Goal: Find specific page/section: Find specific page/section

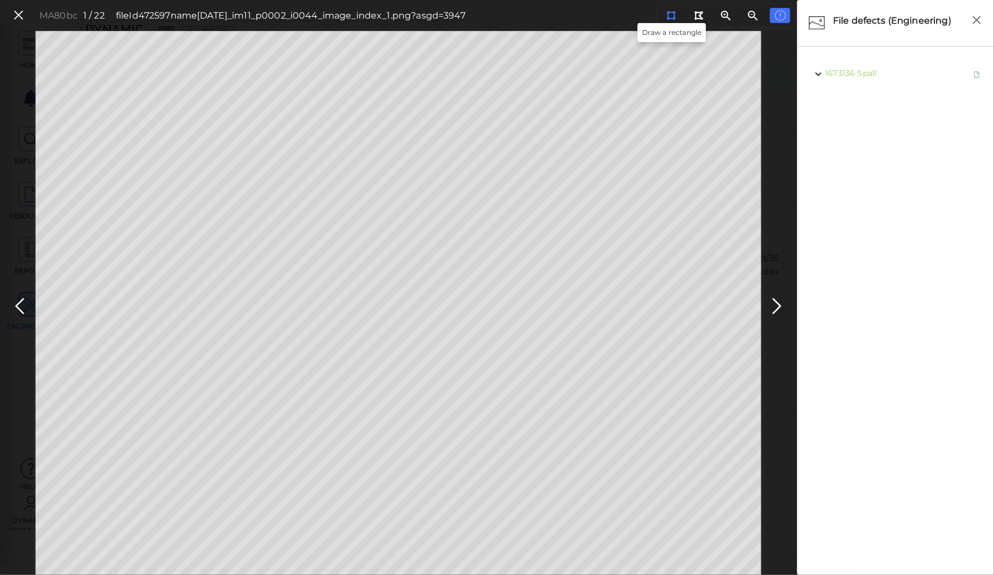
click at [671, 15] on icon at bounding box center [670, 15] width 9 height 8
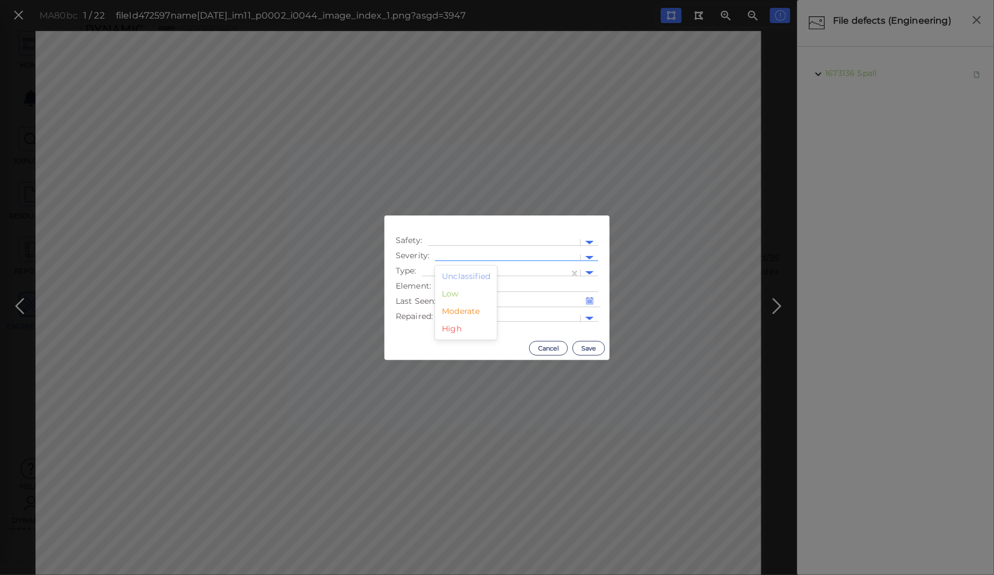
click at [452, 255] on div at bounding box center [508, 258] width 134 height 12
click at [462, 311] on div "Moderate" at bounding box center [466, 311] width 62 height 17
click at [462, 271] on div at bounding box center [496, 273] width 136 height 12
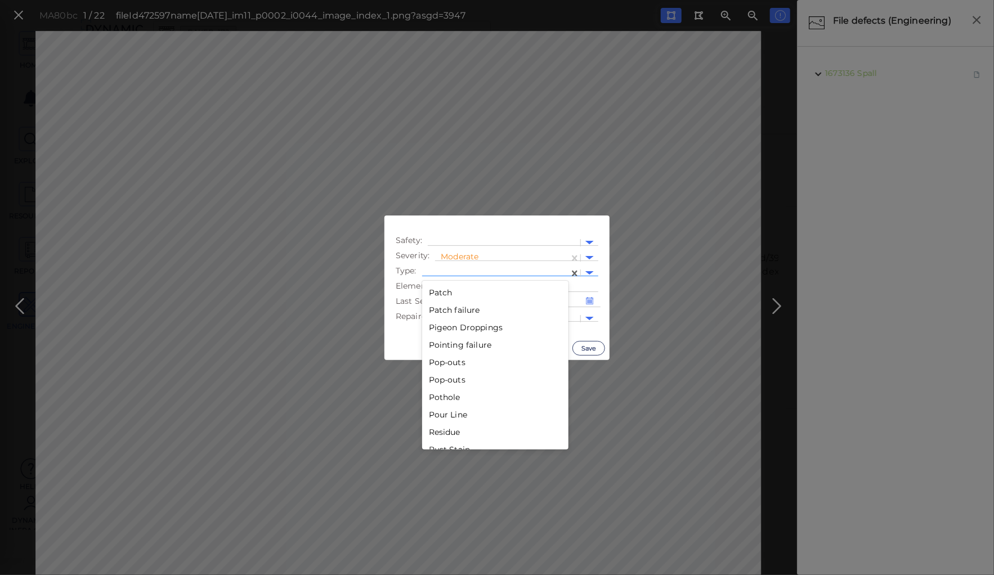
scroll to position [1576, 0]
click at [445, 394] on div "Pothole" at bounding box center [495, 396] width 146 height 17
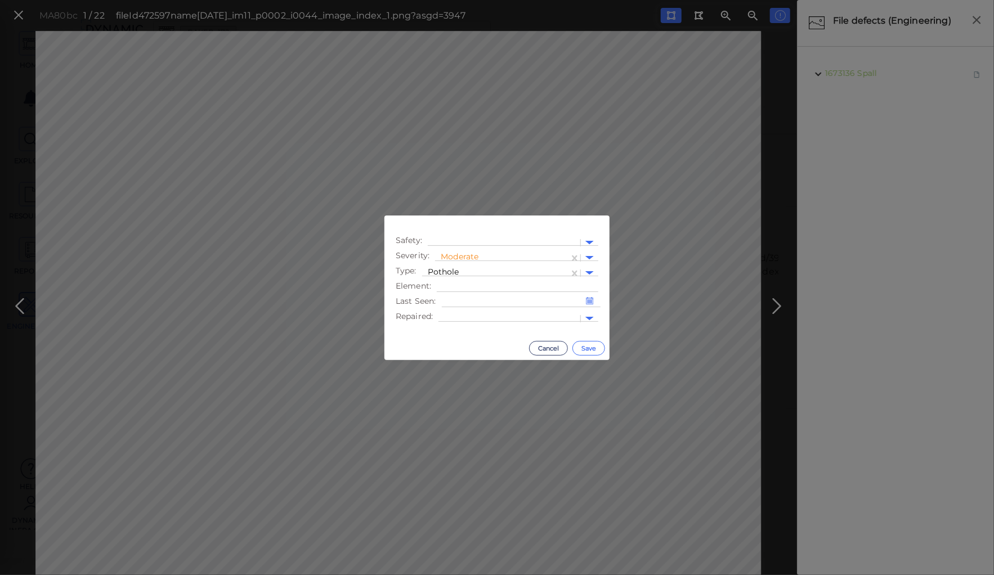
click at [585, 345] on button "Save" at bounding box center [588, 348] width 33 height 15
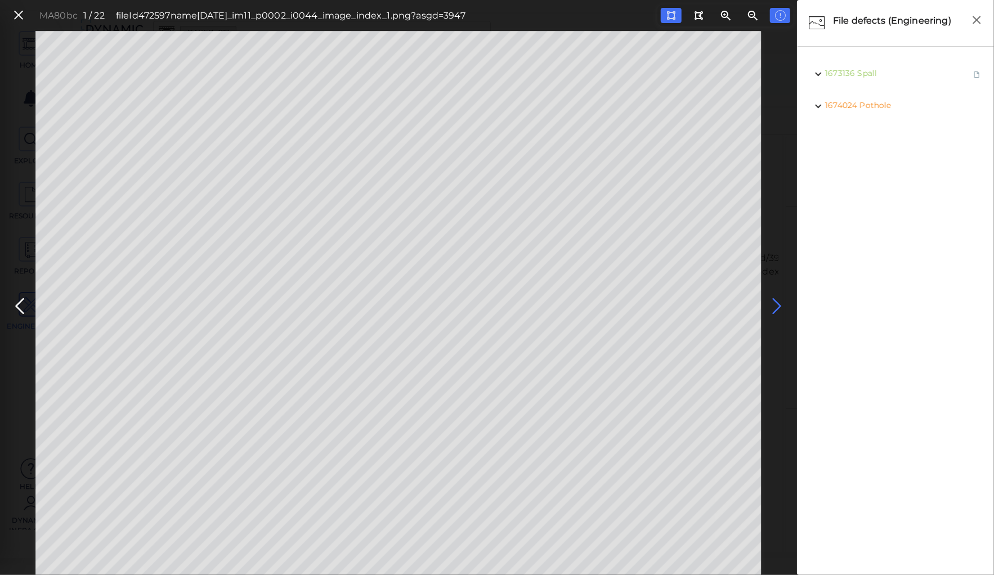
click at [775, 303] on icon at bounding box center [777, 306] width 18 height 22
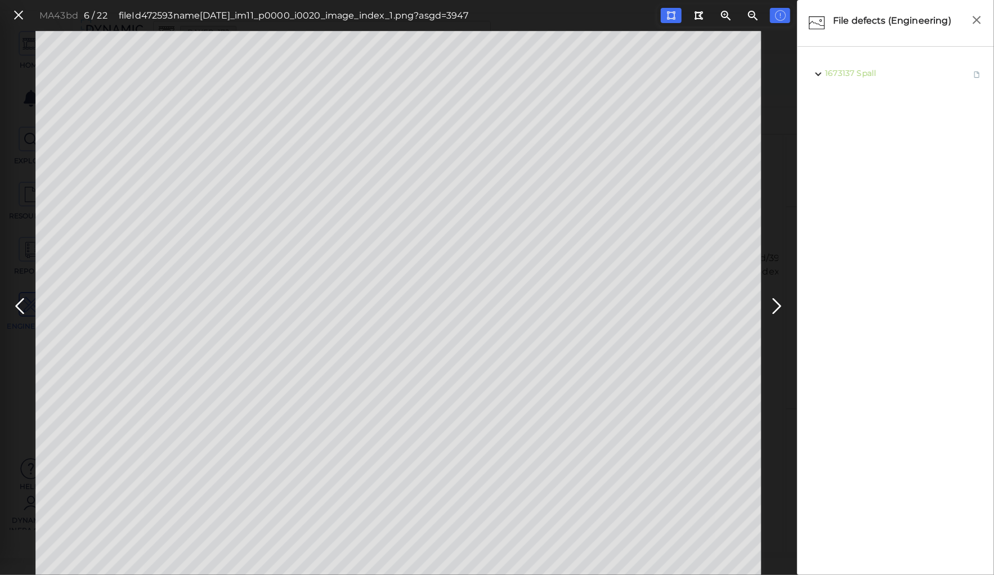
click at [28, 302] on icon at bounding box center [20, 306] width 18 height 22
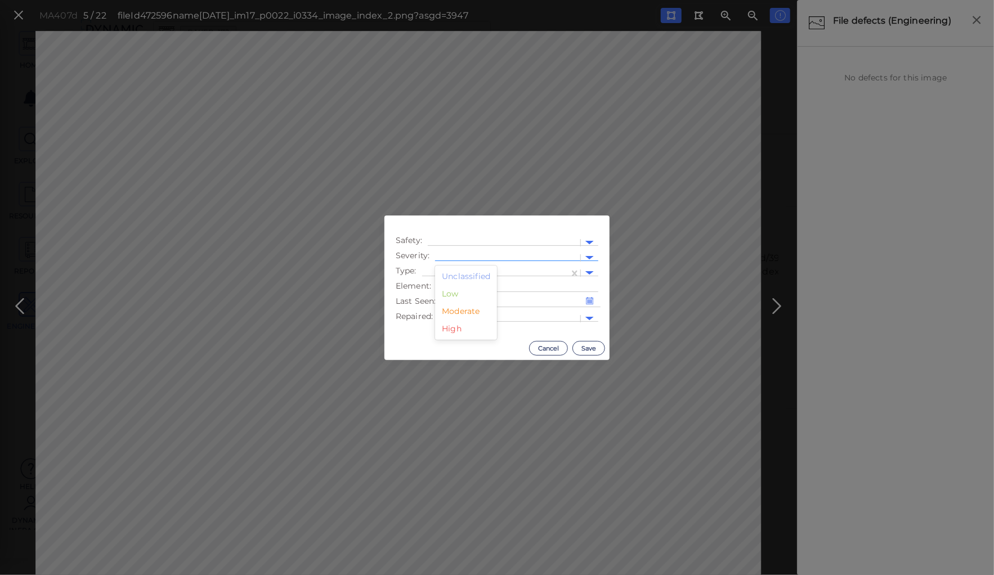
click at [500, 256] on div at bounding box center [508, 258] width 134 height 12
drag, startPoint x: 455, startPoint y: 311, endPoint x: 461, endPoint y: 295, distance: 17.7
click at [455, 311] on div "Moderate" at bounding box center [466, 311] width 62 height 17
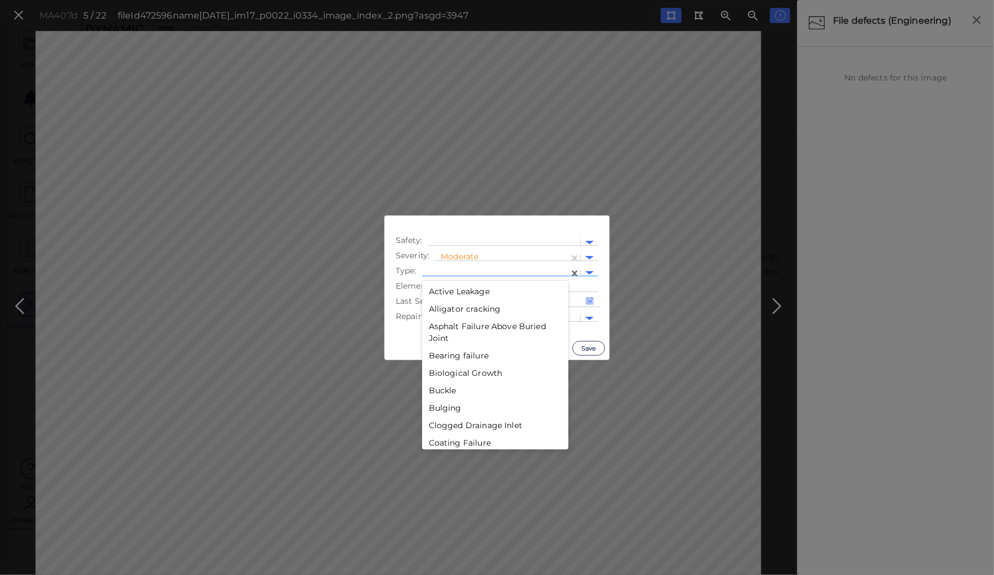
click at [464, 268] on div at bounding box center [496, 273] width 136 height 12
click at [441, 387] on div "Debris" at bounding box center [495, 386] width 146 height 17
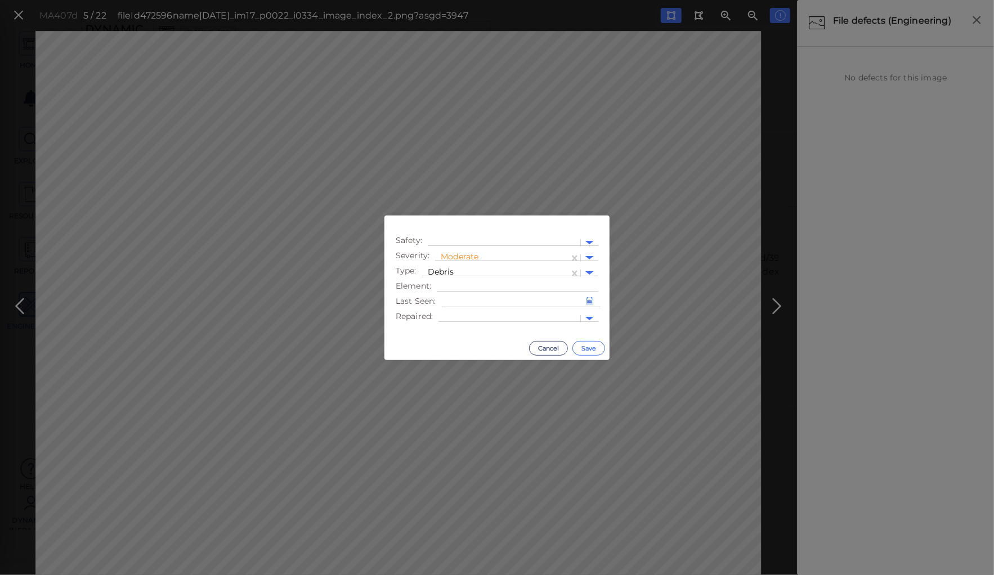
click at [585, 344] on button "Save" at bounding box center [588, 348] width 33 height 15
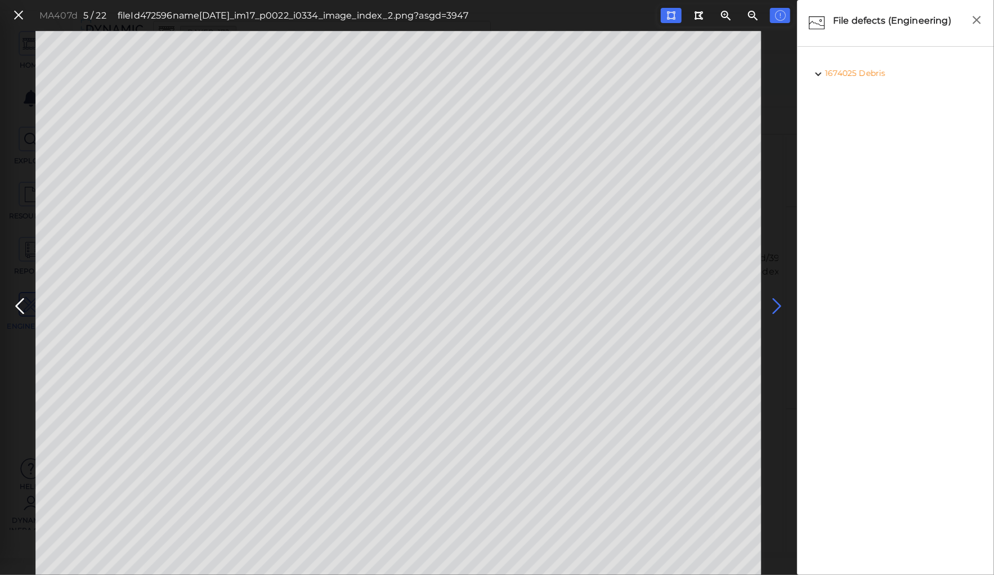
click at [770, 300] on icon at bounding box center [777, 306] width 18 height 22
click at [774, 300] on icon at bounding box center [777, 306] width 18 height 22
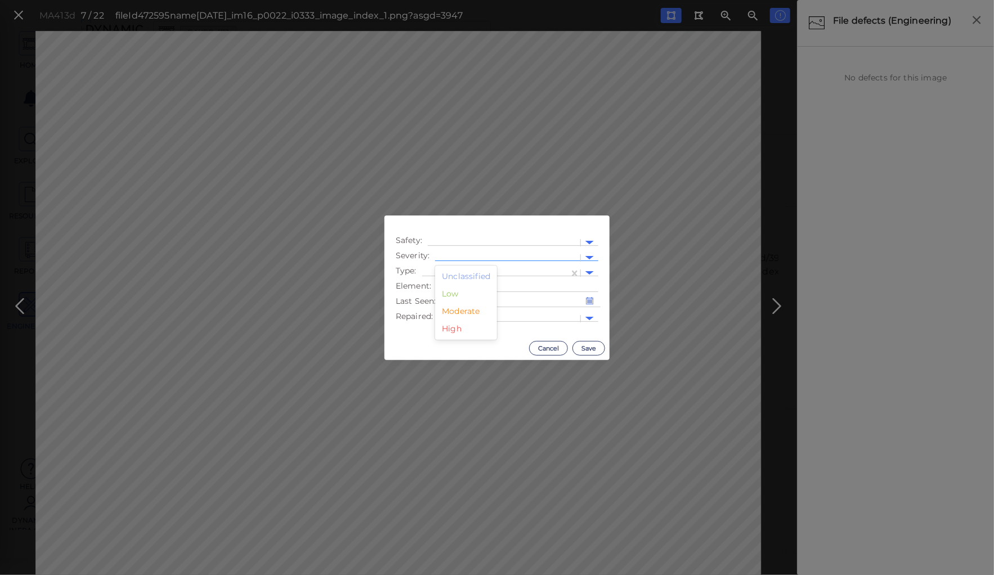
click at [469, 256] on div at bounding box center [508, 258] width 134 height 12
click at [464, 312] on div "Moderate" at bounding box center [466, 311] width 62 height 17
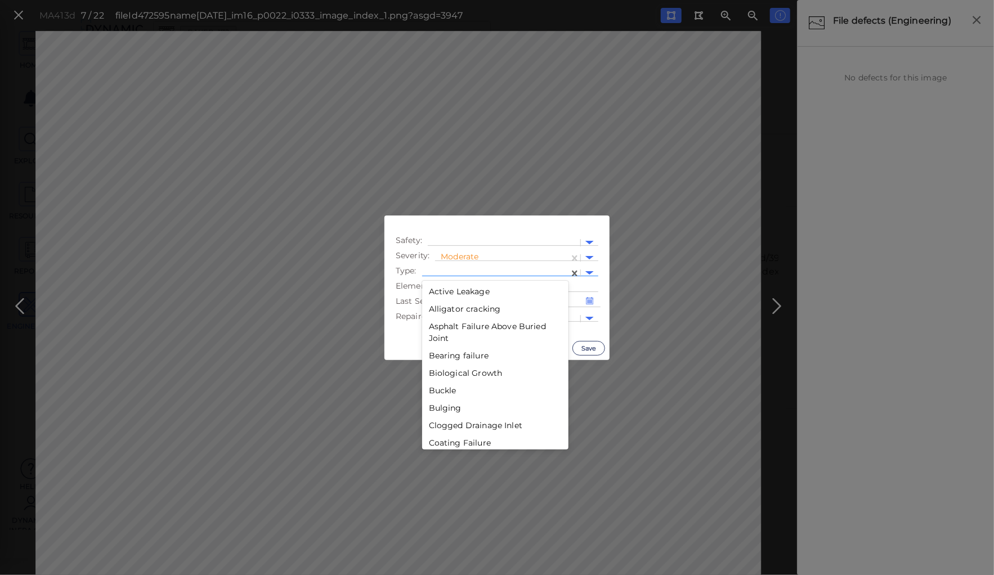
click at [472, 267] on div at bounding box center [495, 273] width 147 height 16
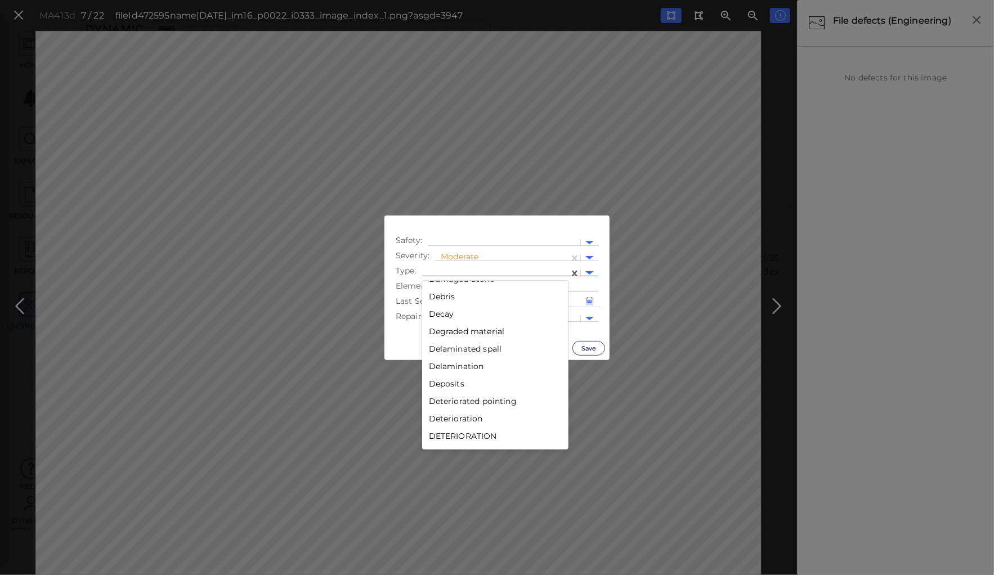
click at [442, 294] on div "Debris" at bounding box center [495, 296] width 146 height 17
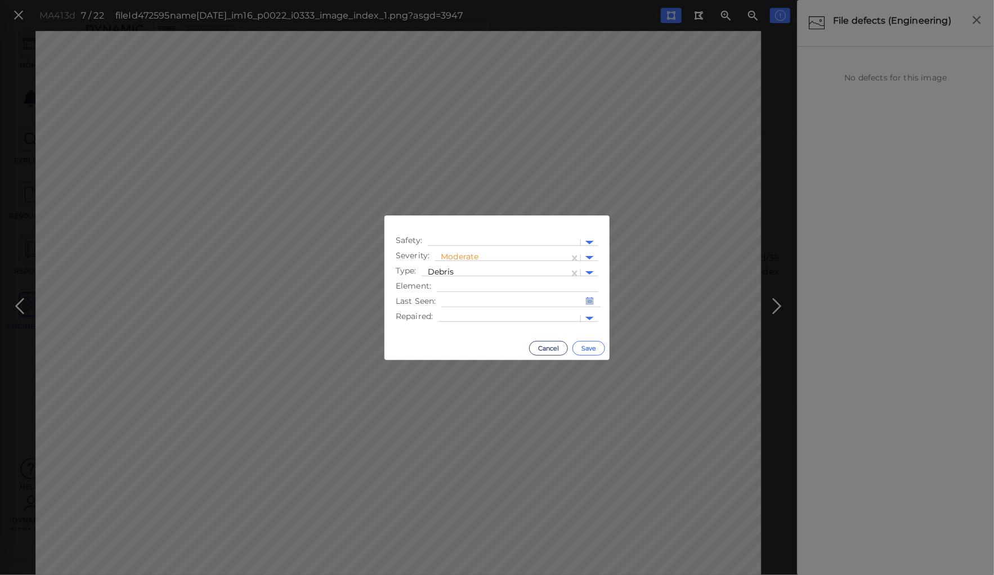
click at [586, 349] on button "Save" at bounding box center [588, 348] width 33 height 15
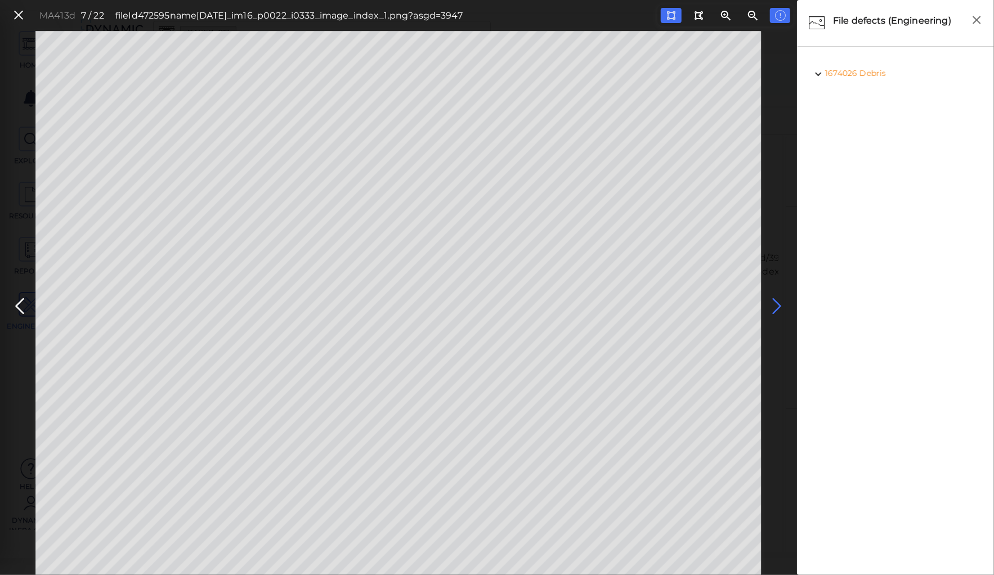
click at [776, 303] on icon at bounding box center [777, 306] width 18 height 22
click at [18, 299] on icon at bounding box center [20, 306] width 18 height 22
click at [21, 308] on icon at bounding box center [20, 306] width 18 height 22
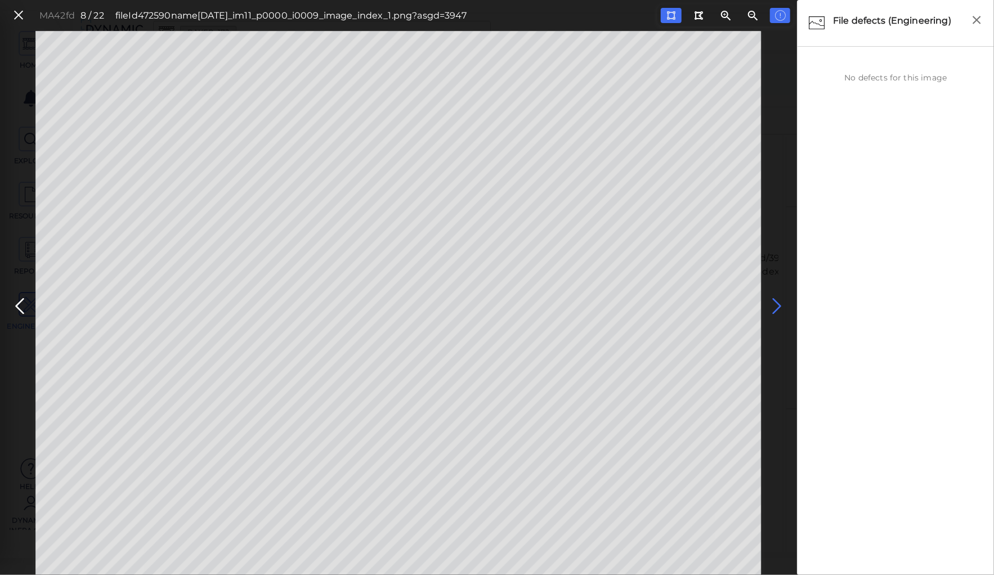
click at [772, 307] on icon at bounding box center [777, 306] width 18 height 22
click at [772, 306] on icon at bounding box center [777, 306] width 18 height 22
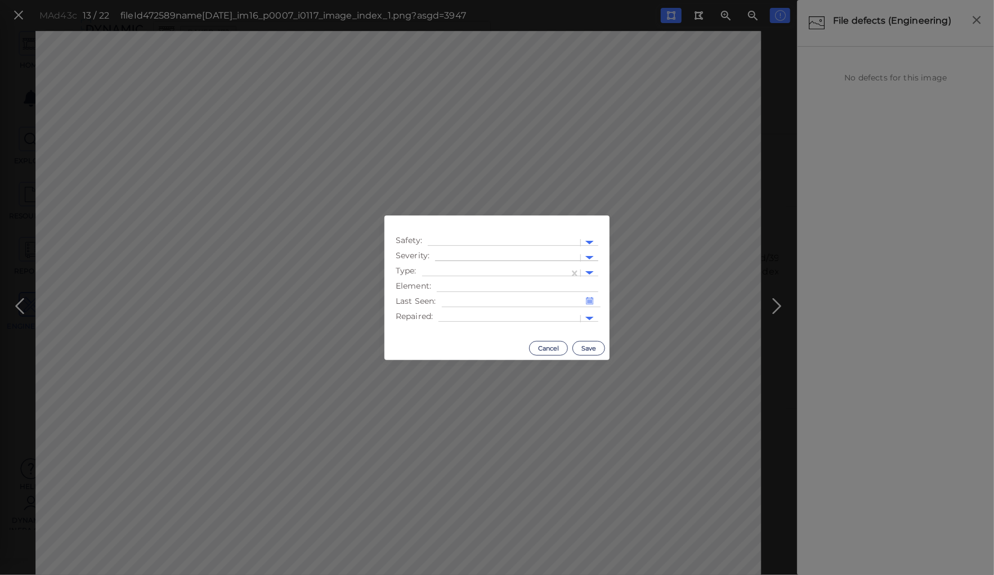
click at [477, 251] on div at bounding box center [507, 258] width 145 height 16
click at [453, 311] on div "Moderate" at bounding box center [466, 311] width 62 height 17
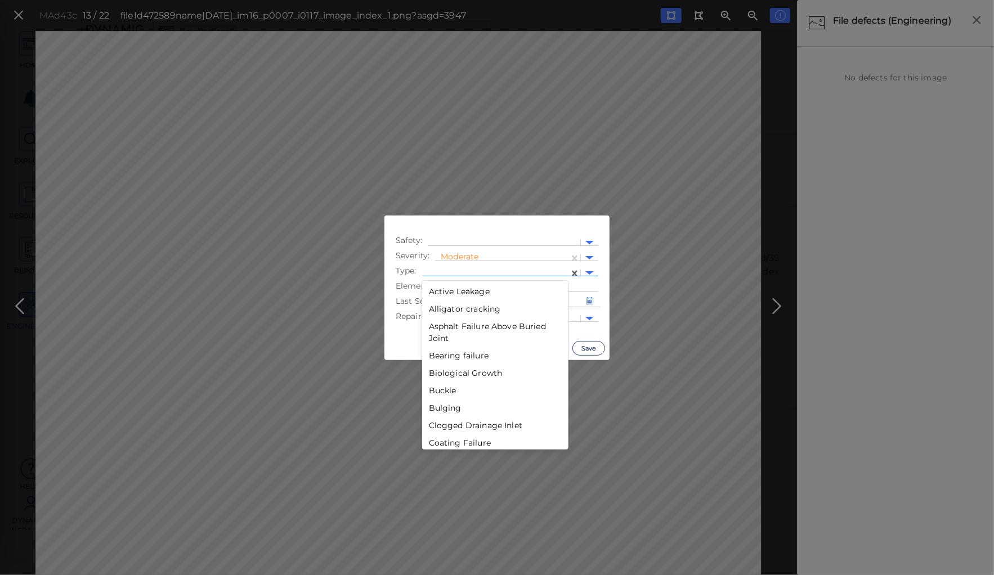
click at [457, 267] on div at bounding box center [495, 273] width 147 height 16
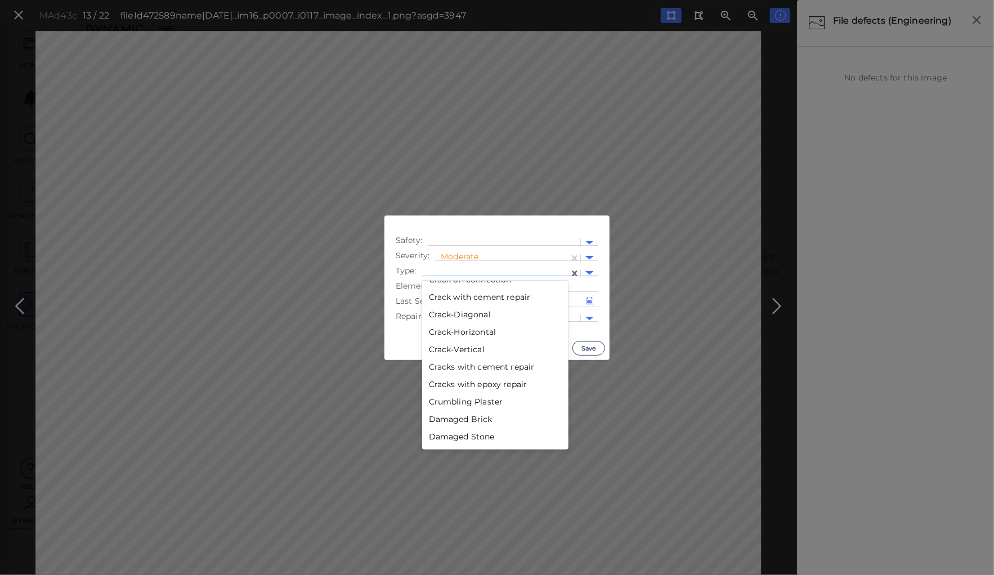
scroll to position [360, 0]
click at [442, 433] on div "Debris" at bounding box center [495, 431] width 146 height 17
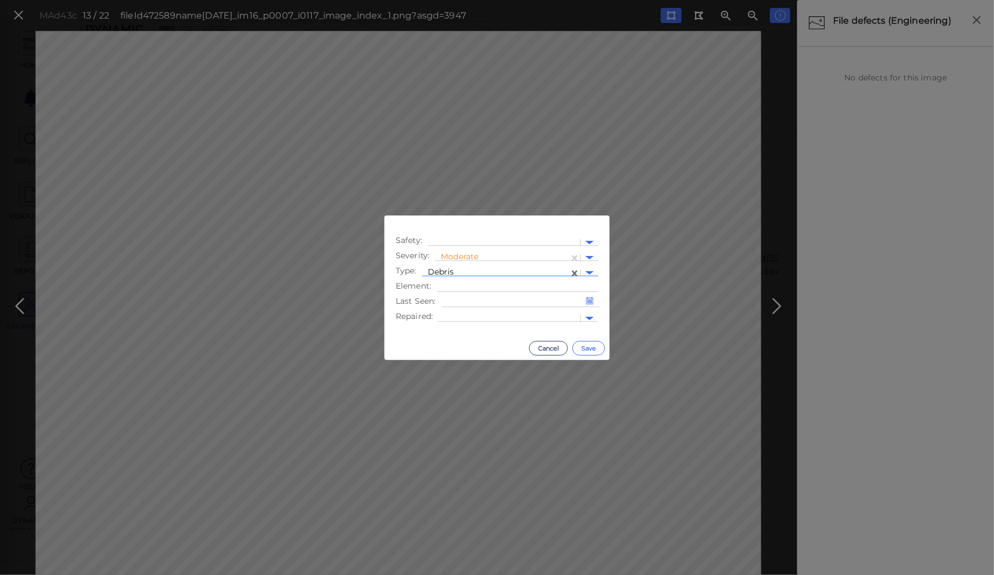
click at [580, 347] on button "Save" at bounding box center [588, 348] width 33 height 15
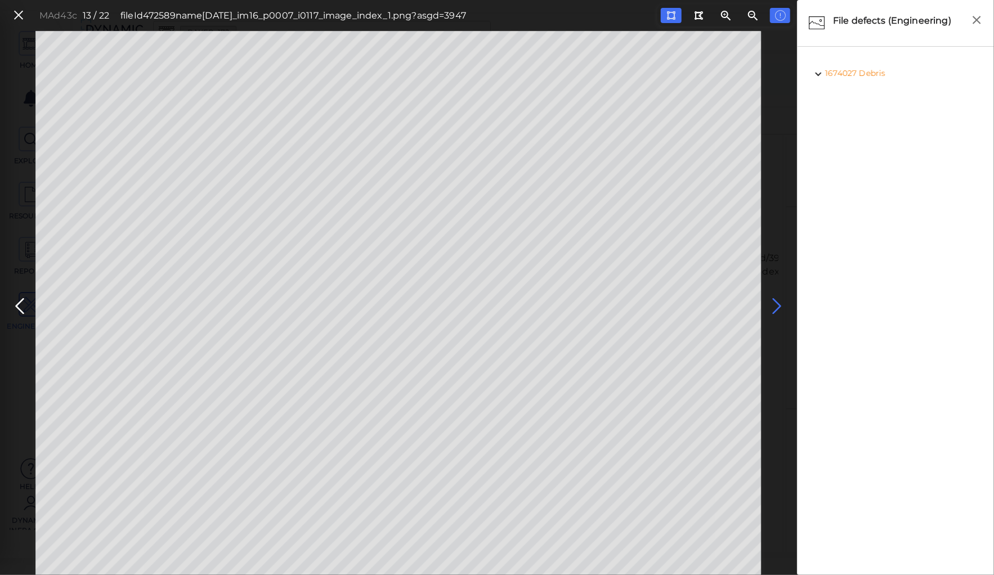
click at [774, 302] on icon at bounding box center [777, 306] width 18 height 22
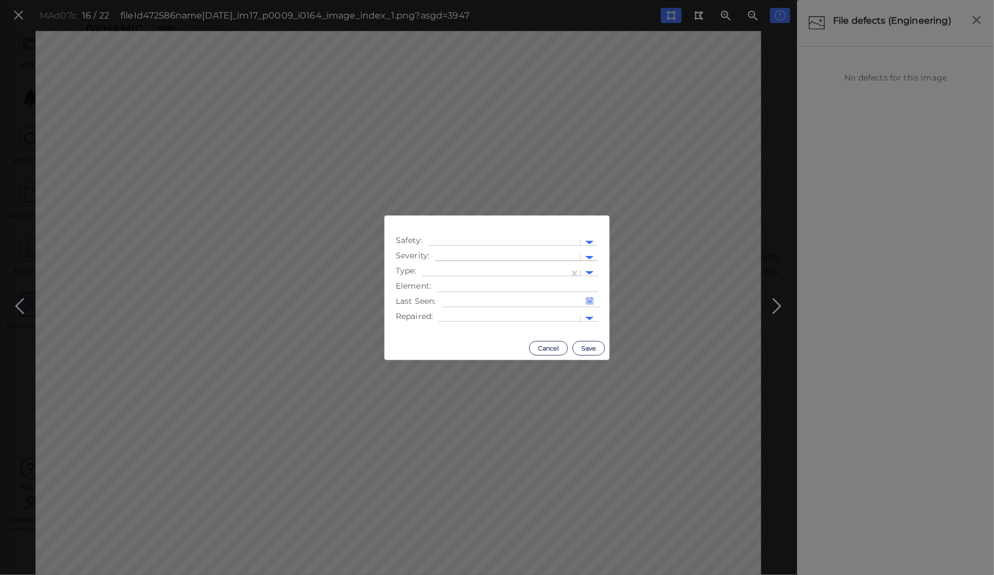
click at [468, 253] on div at bounding box center [508, 258] width 134 height 12
click at [457, 313] on div "Moderate" at bounding box center [466, 311] width 62 height 17
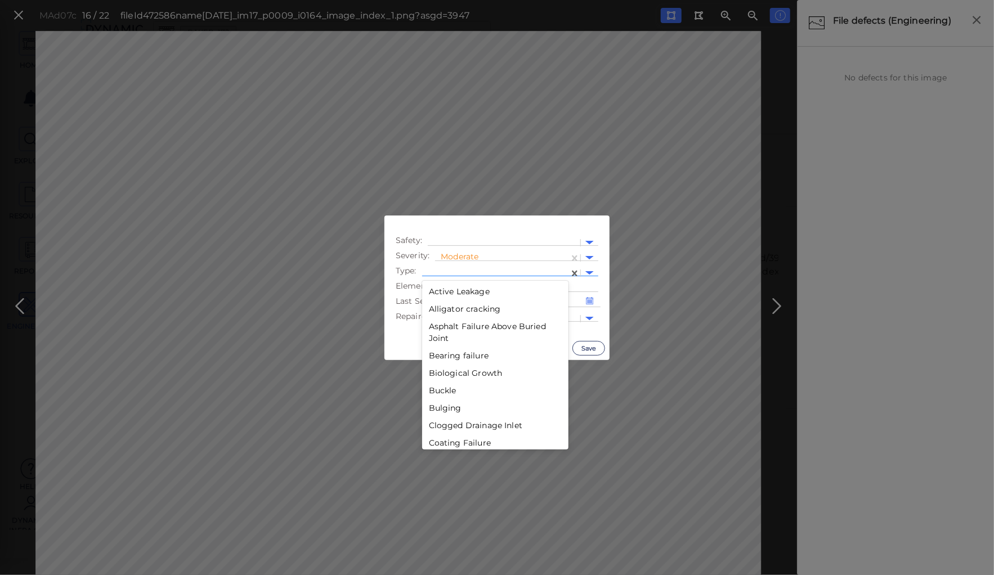
click at [456, 270] on div at bounding box center [496, 273] width 136 height 12
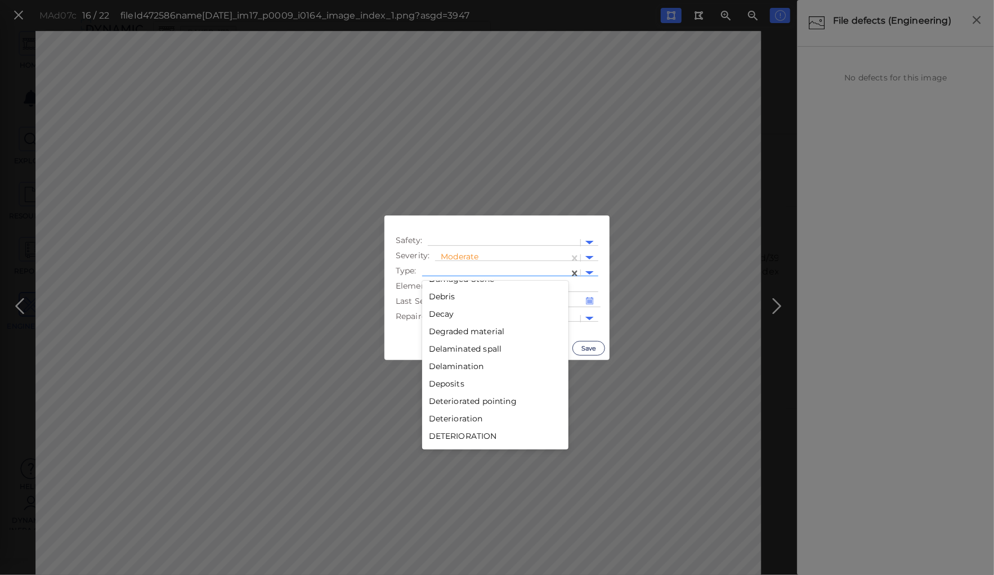
click at [436, 294] on div "Debris" at bounding box center [495, 296] width 146 height 17
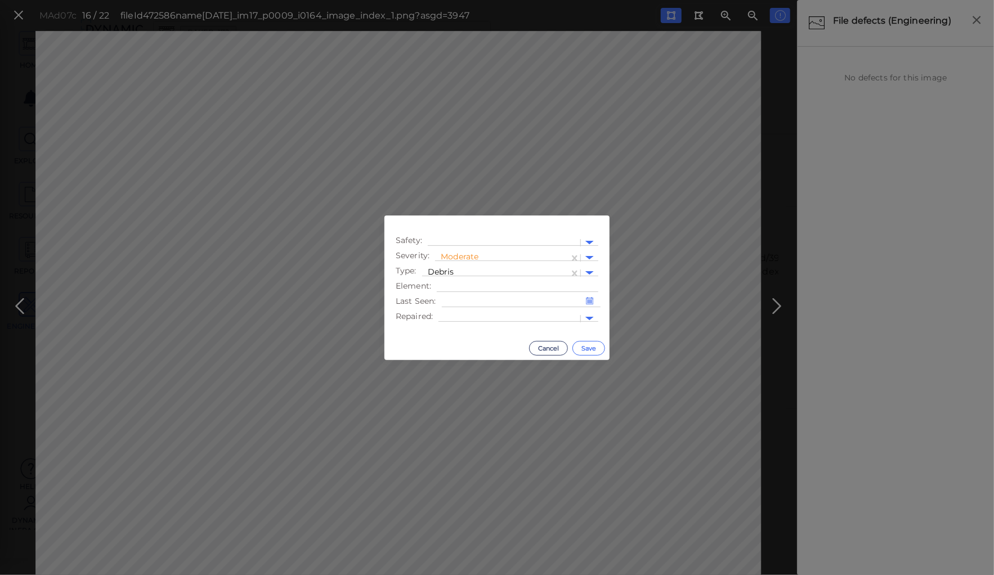
click at [587, 347] on button "Save" at bounding box center [588, 348] width 33 height 15
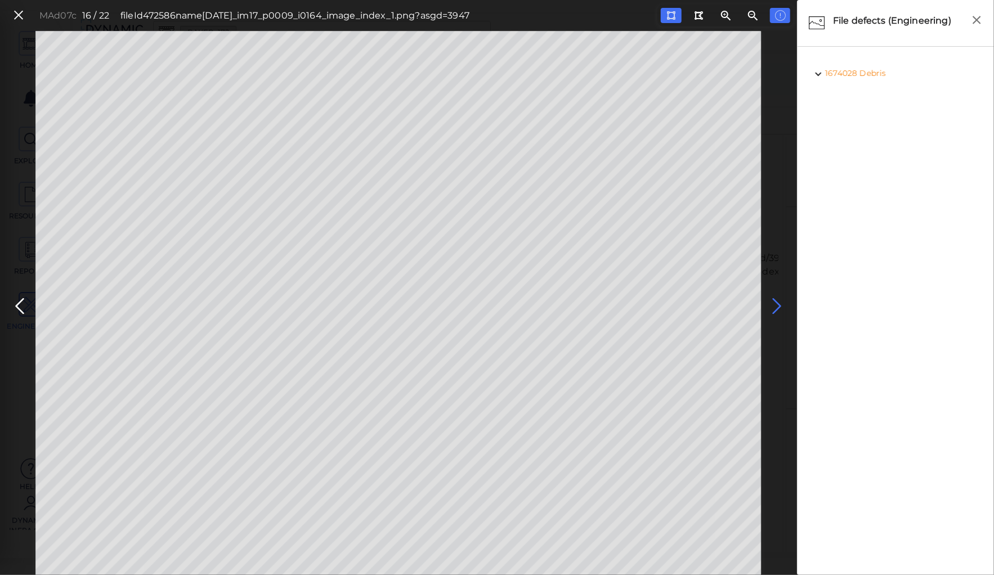
click at [773, 306] on icon at bounding box center [777, 306] width 18 height 22
click at [773, 304] on icon at bounding box center [777, 306] width 18 height 22
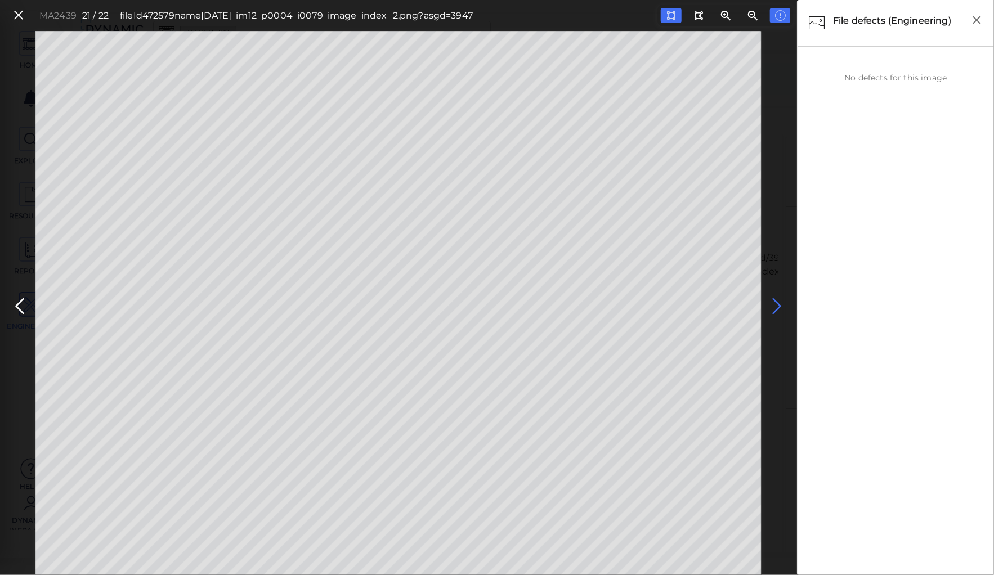
click at [773, 304] on icon at bounding box center [777, 306] width 18 height 22
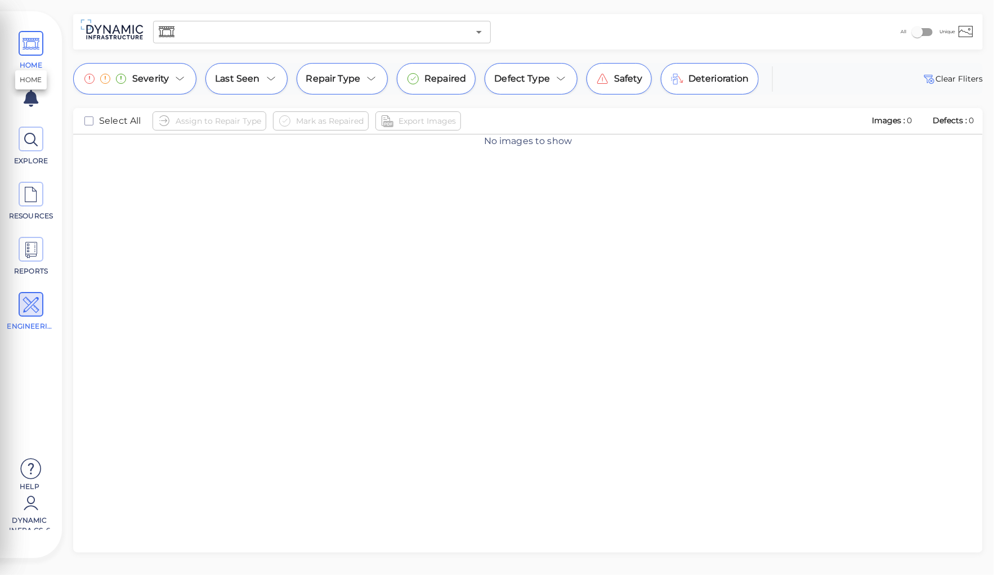
click at [29, 41] on icon at bounding box center [31, 44] width 17 height 25
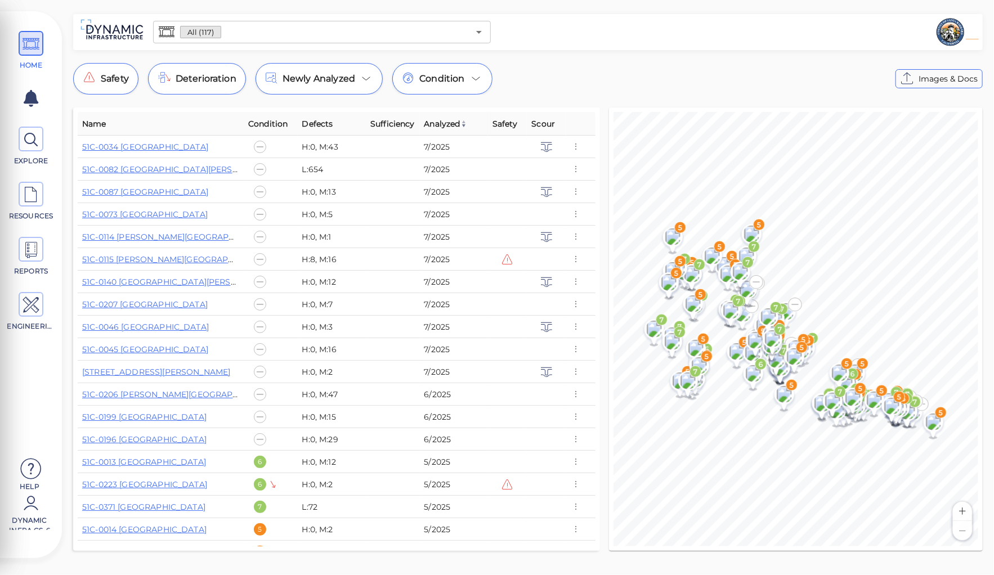
click at [232, 32] on input "text" at bounding box center [344, 32] width 247 height 16
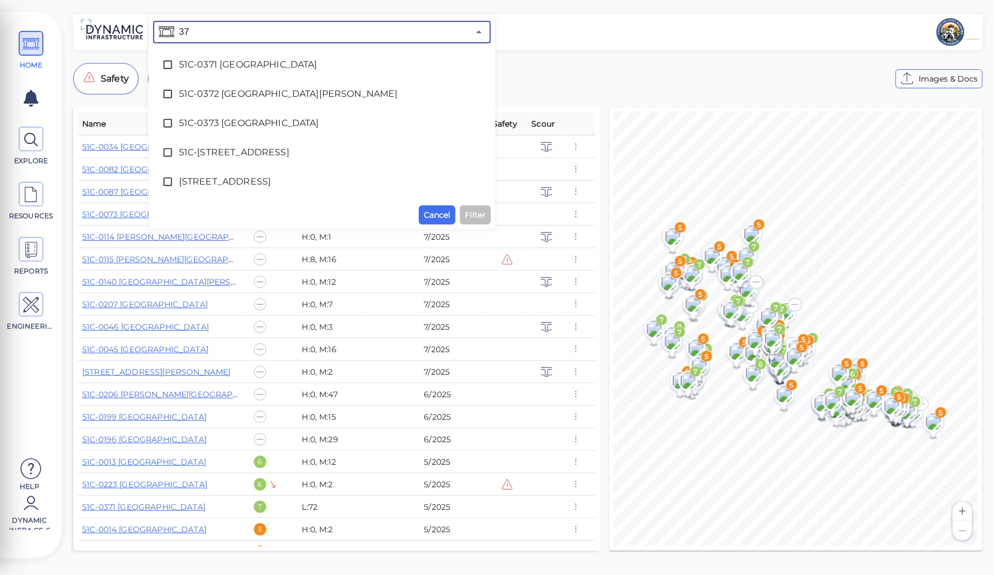
type input "371"
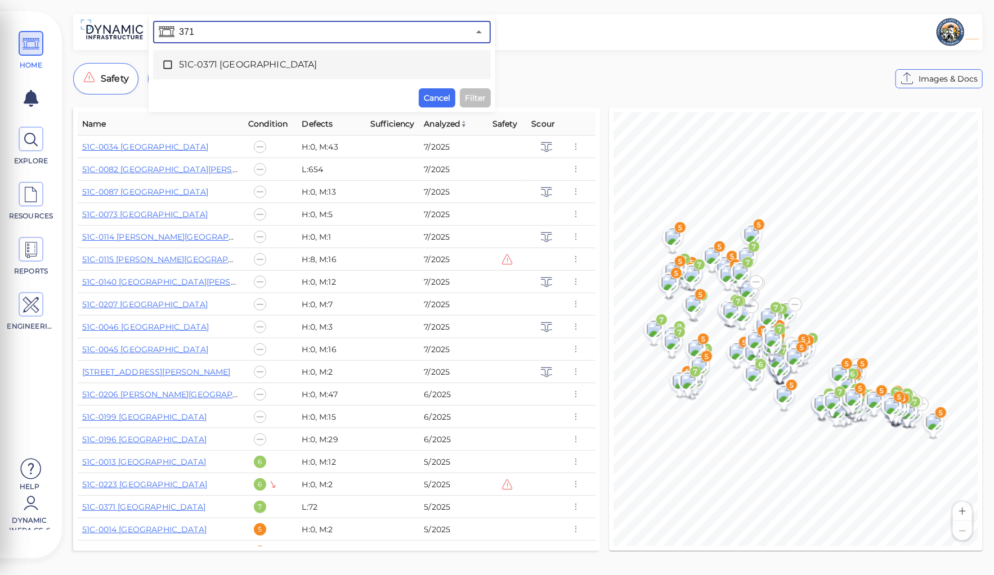
click at [244, 61] on span "51C-0371 [GEOGRAPHIC_DATA]" at bounding box center [322, 65] width 286 height 14
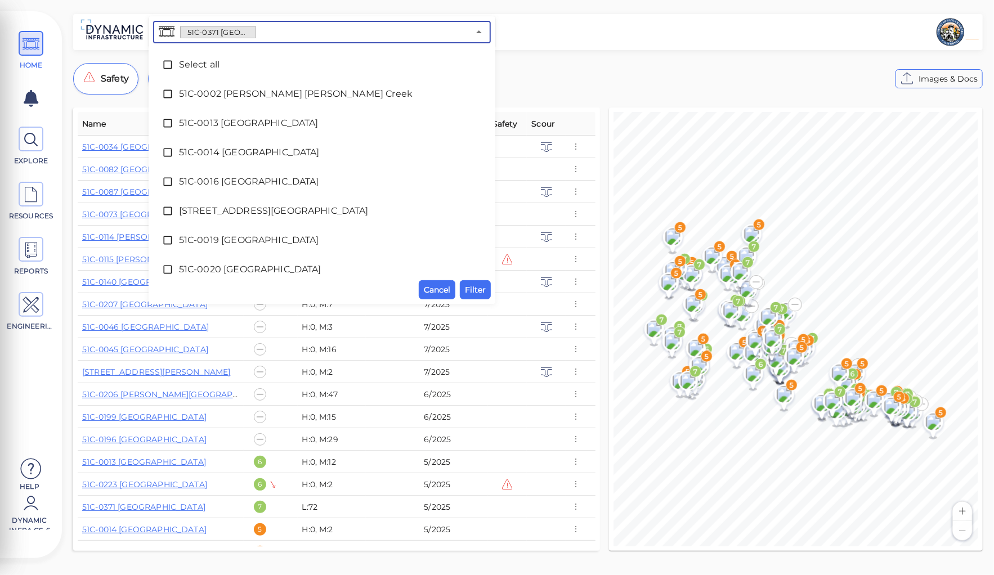
scroll to position [2876, 0]
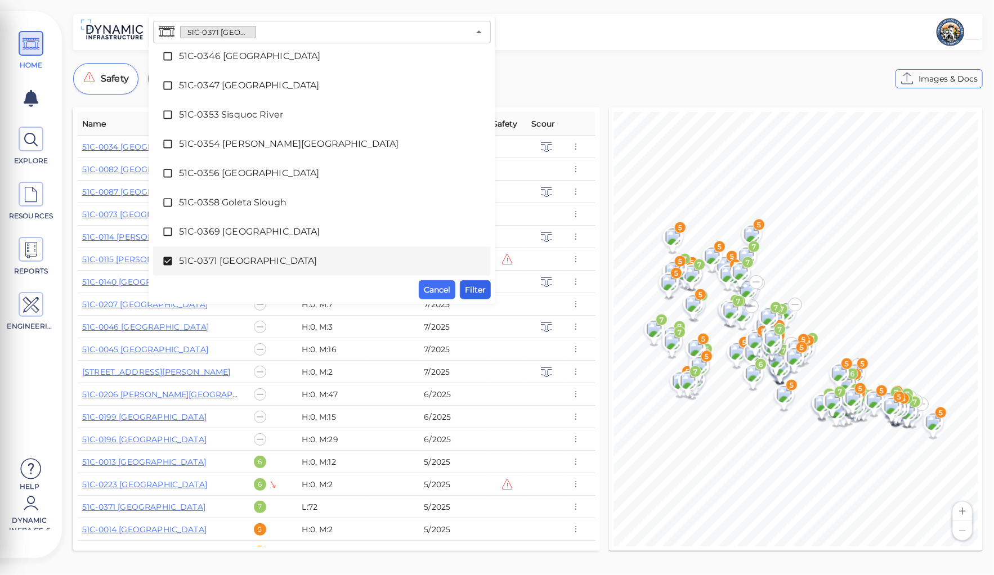
click at [477, 290] on span "Filter" at bounding box center [475, 290] width 21 height 14
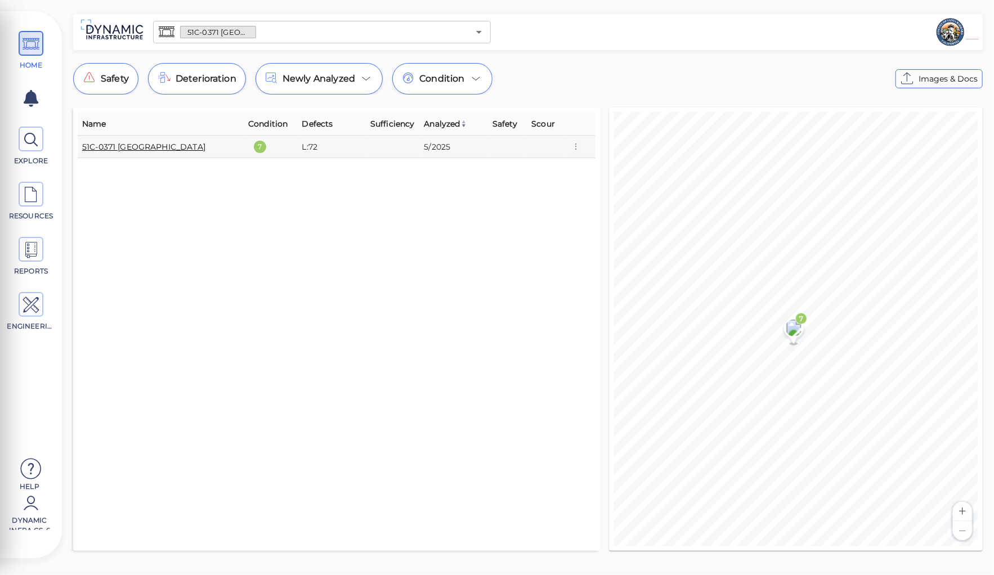
click at [132, 149] on link "51C-0371 [GEOGRAPHIC_DATA]" at bounding box center [143, 147] width 123 height 10
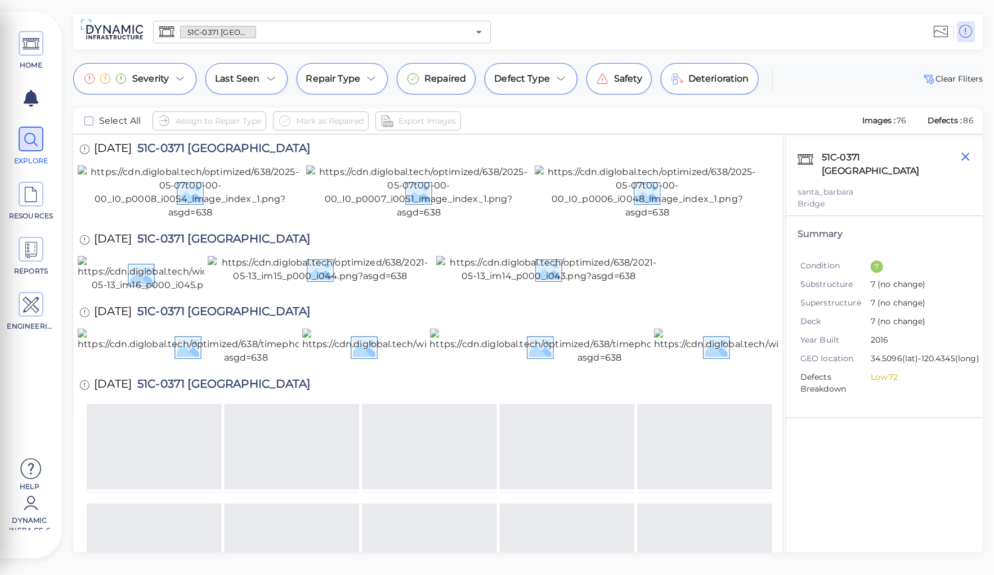
click at [964, 153] on icon "button" at bounding box center [965, 157] width 14 height 14
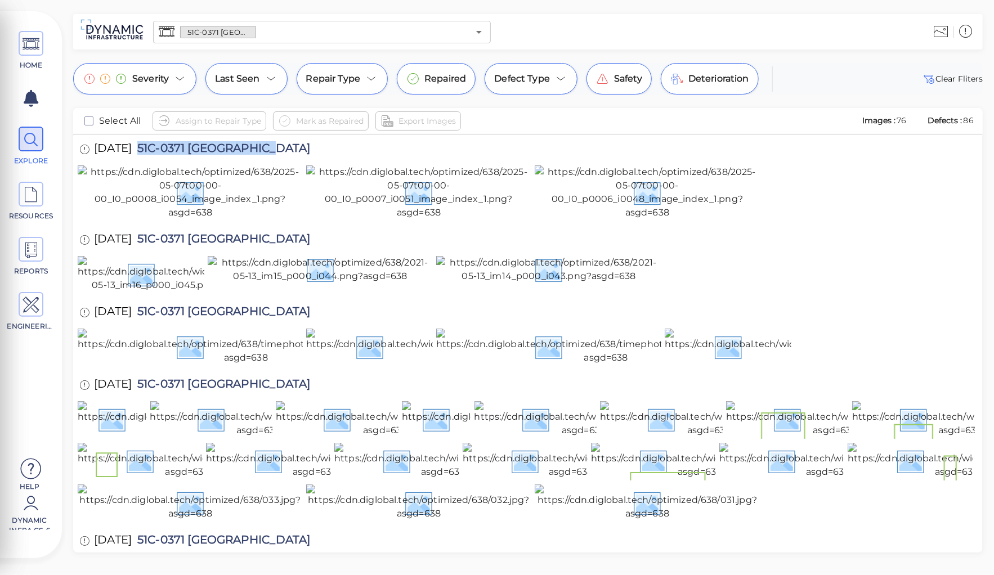
drag, startPoint x: 149, startPoint y: 146, endPoint x: 274, endPoint y: 137, distance: 125.2
click at [274, 137] on div "5/7/2025 51C-0371 Jalama Creek" at bounding box center [206, 149] width 257 height 31
copy span "51C-0371 [GEOGRAPHIC_DATA]"
click at [205, 219] on img at bounding box center [190, 192] width 225 height 54
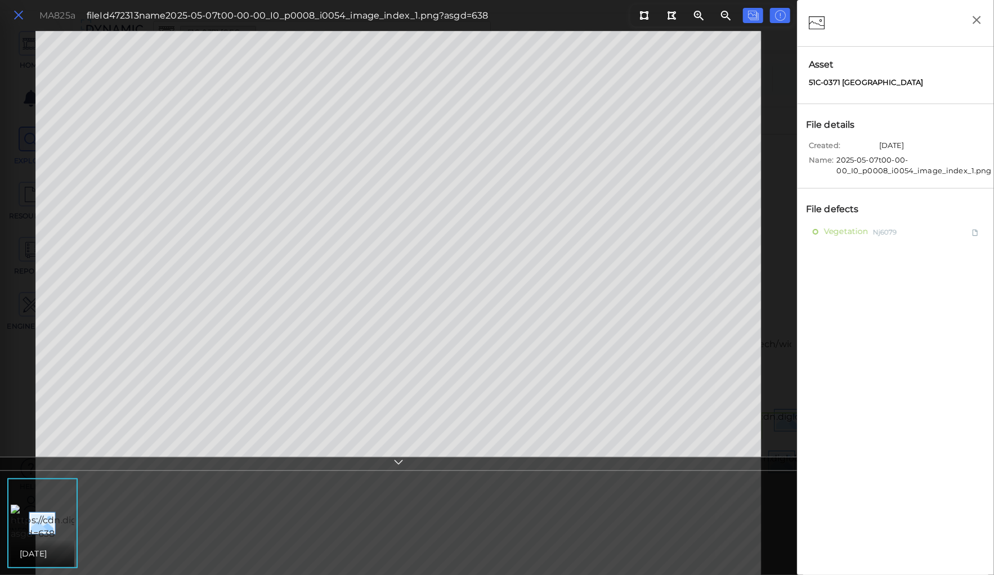
click at [17, 12] on icon at bounding box center [18, 15] width 12 height 15
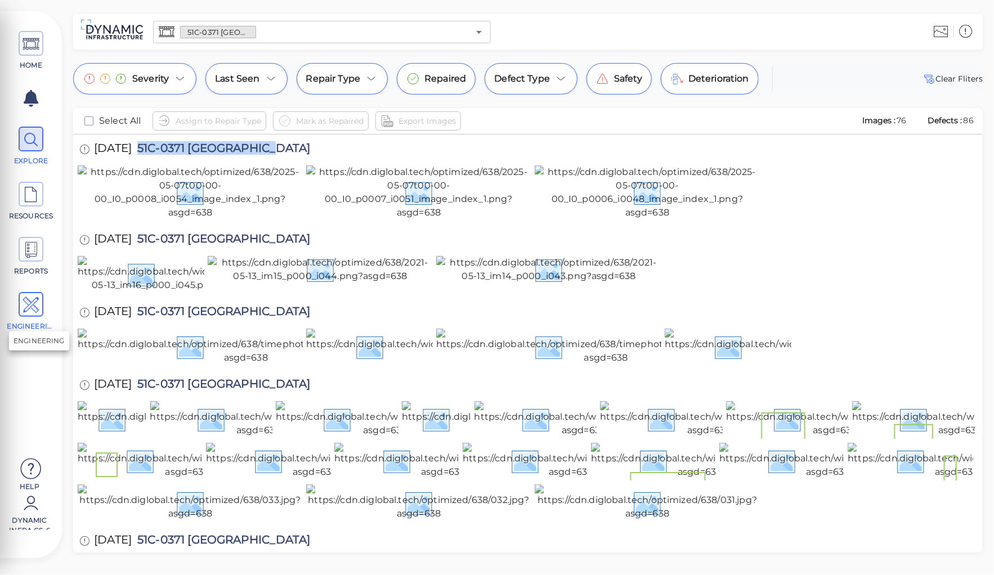
click at [30, 303] on icon at bounding box center [31, 305] width 17 height 25
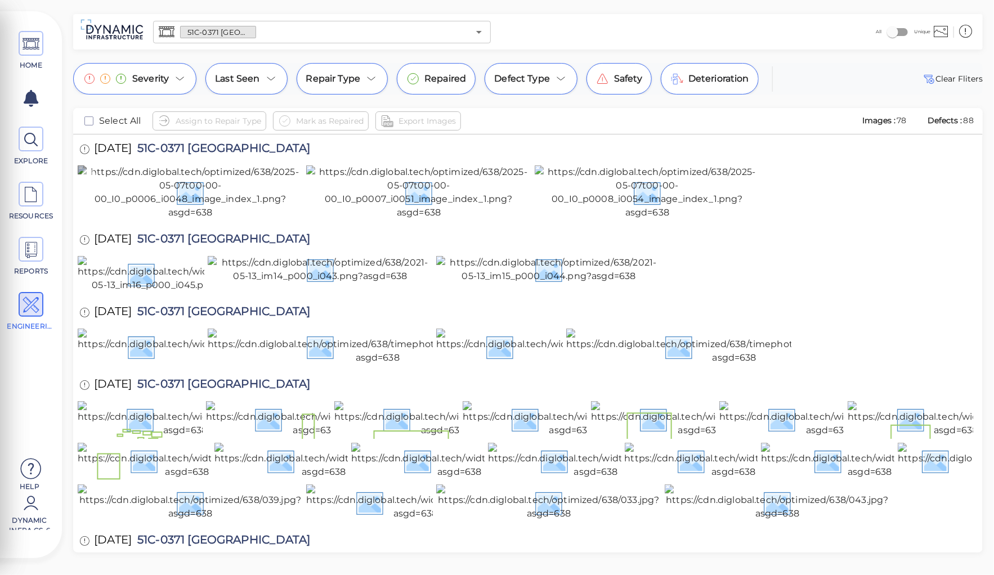
click at [191, 219] on img at bounding box center [190, 192] width 225 height 54
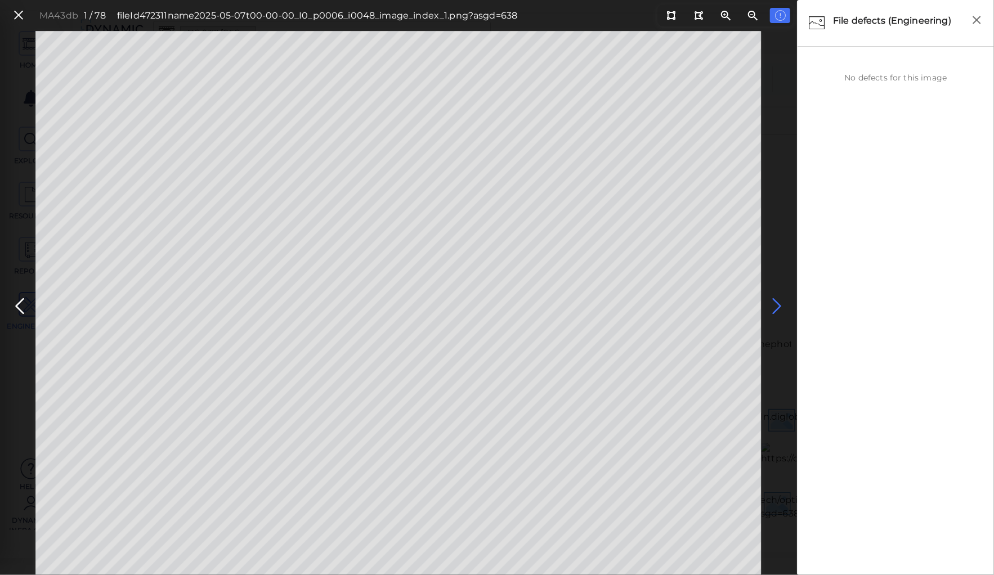
click at [774, 304] on icon at bounding box center [777, 306] width 18 height 22
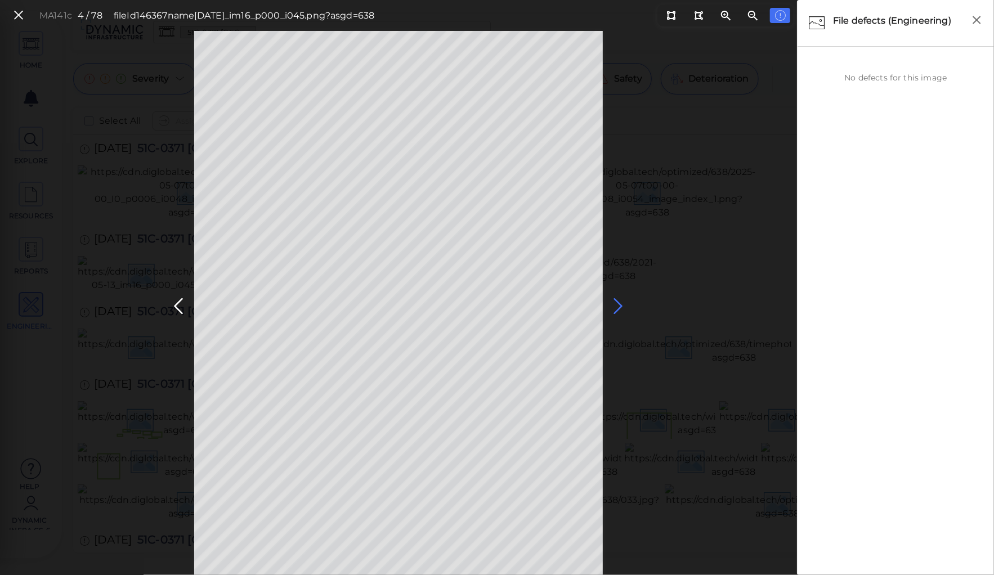
click at [621, 302] on icon at bounding box center [618, 306] width 18 height 22
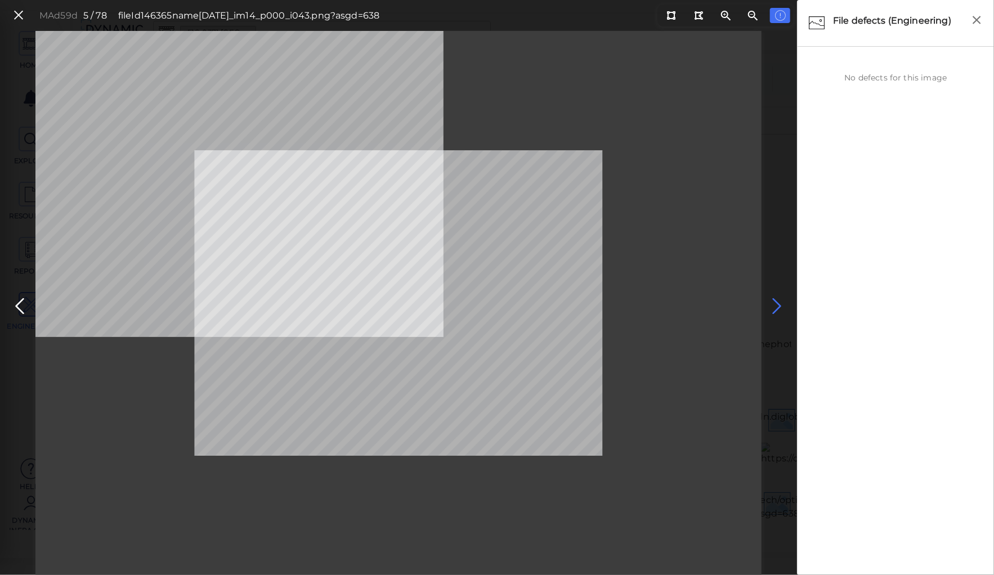
click at [768, 299] on icon at bounding box center [777, 306] width 18 height 22
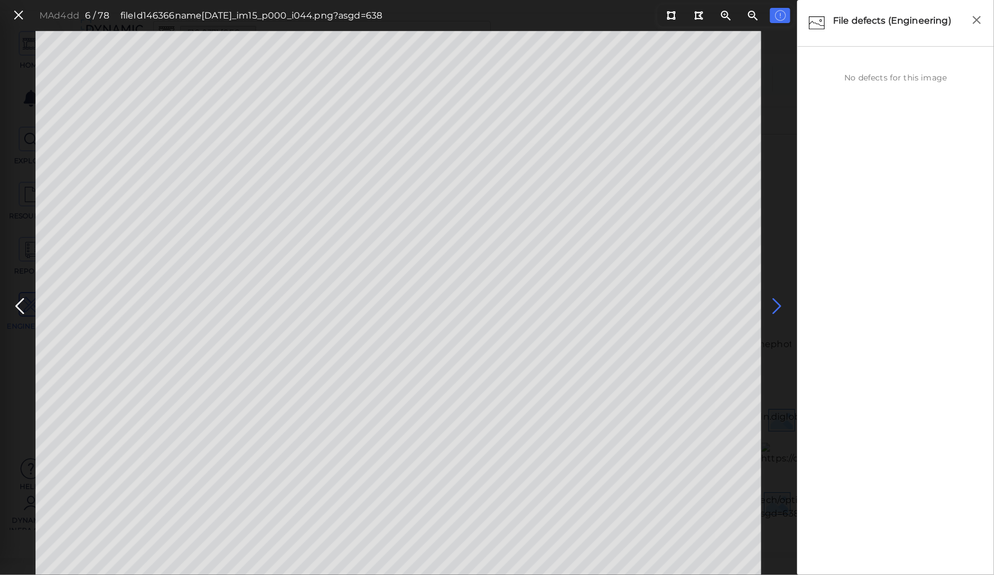
click at [776, 303] on icon at bounding box center [777, 306] width 18 height 22
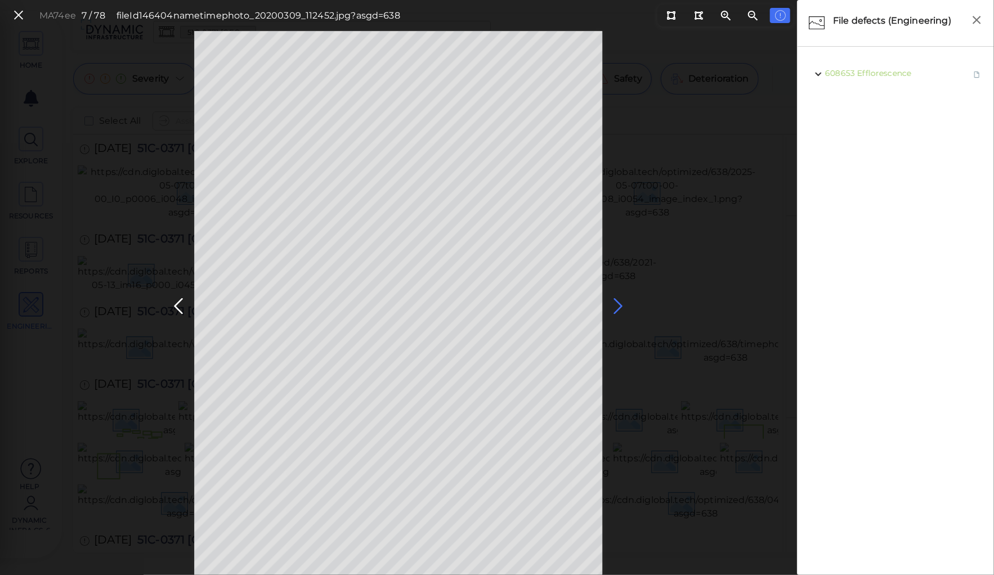
click at [617, 303] on icon at bounding box center [618, 306] width 18 height 22
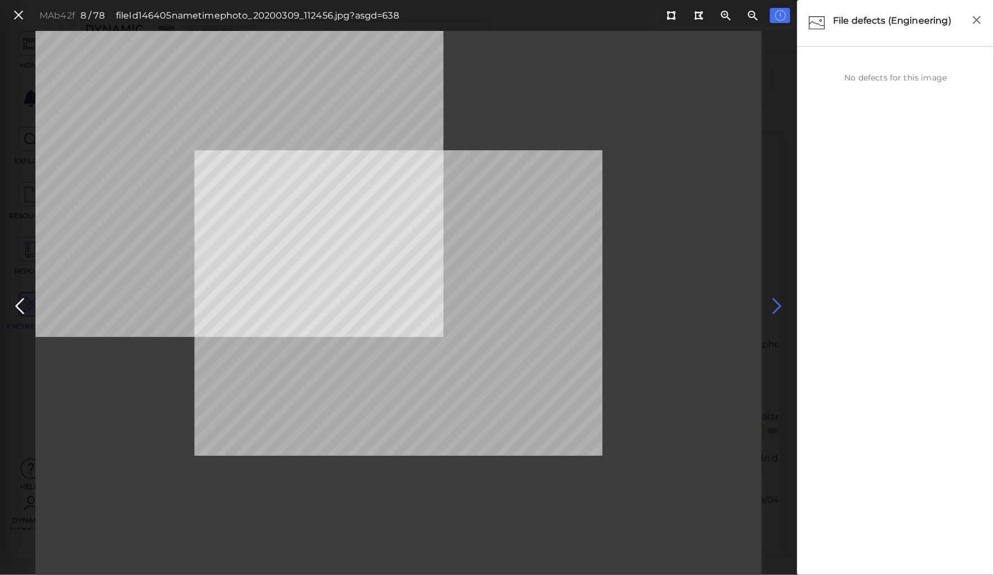
click at [775, 302] on icon at bounding box center [777, 306] width 18 height 22
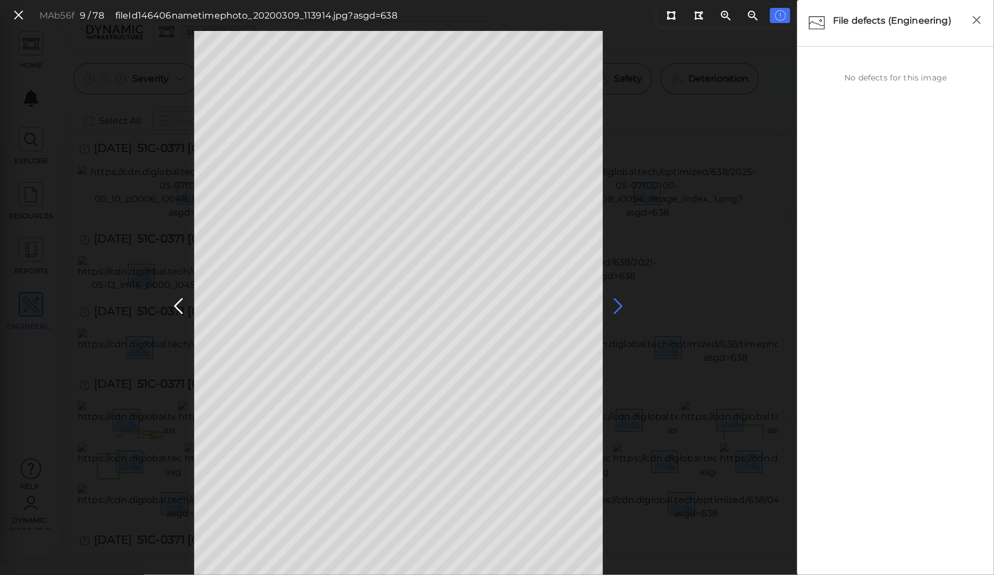
click at [614, 304] on icon at bounding box center [618, 306] width 18 height 22
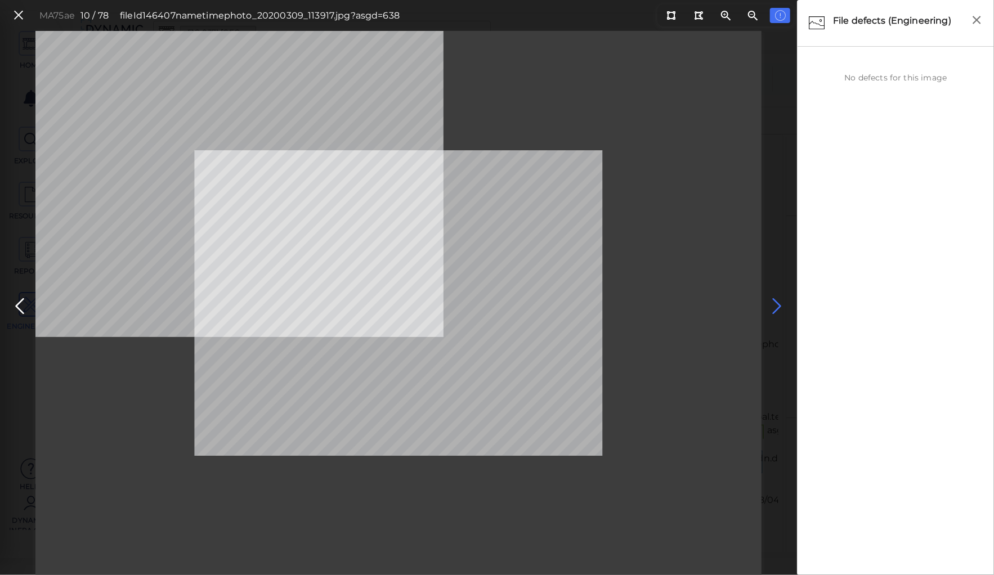
click at [775, 300] on icon at bounding box center [777, 306] width 18 height 22
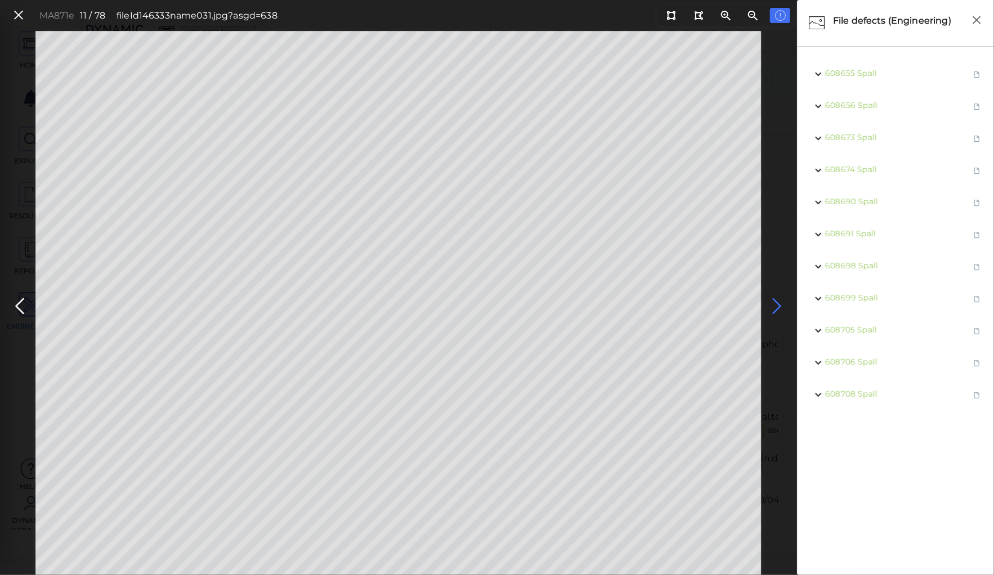
click at [775, 300] on icon at bounding box center [777, 306] width 18 height 22
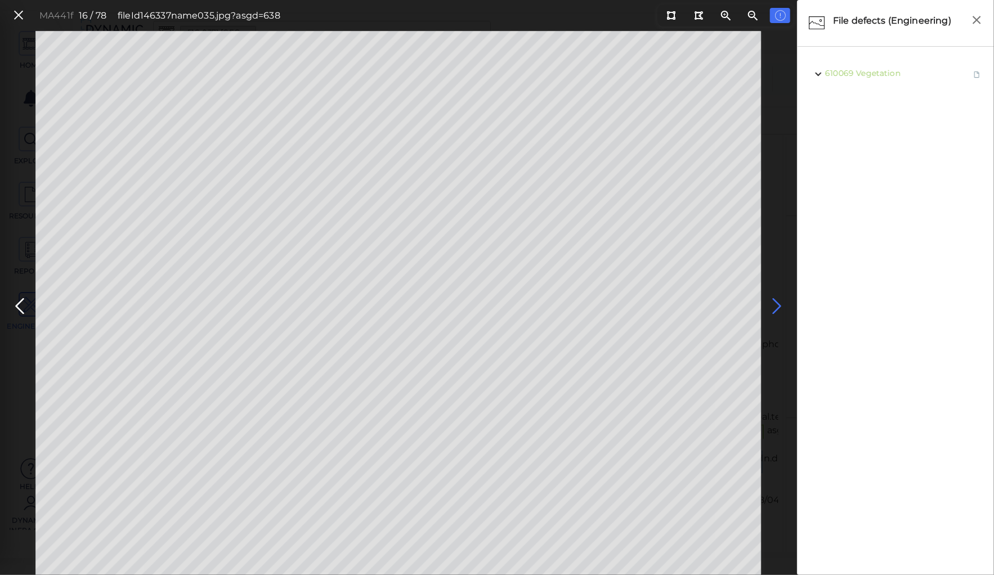
click at [776, 302] on icon at bounding box center [777, 306] width 18 height 22
click at [871, 70] on span "Vegetation" at bounding box center [881, 73] width 44 height 10
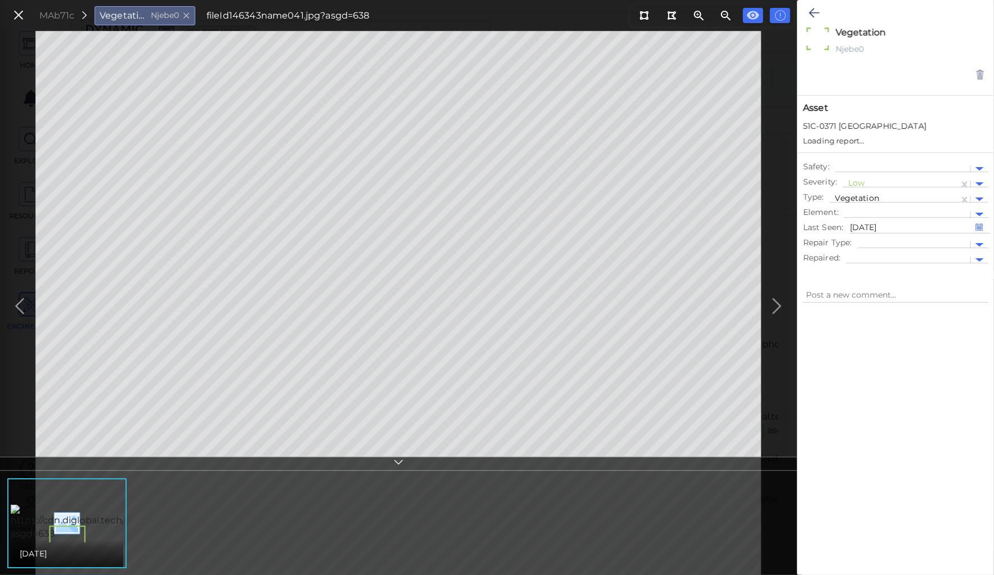
type textarea "x"
click at [855, 171] on div at bounding box center [900, 174] width 105 height 12
click at [868, 228] on div "Moderate" at bounding box center [873, 226] width 62 height 17
type textarea "x"
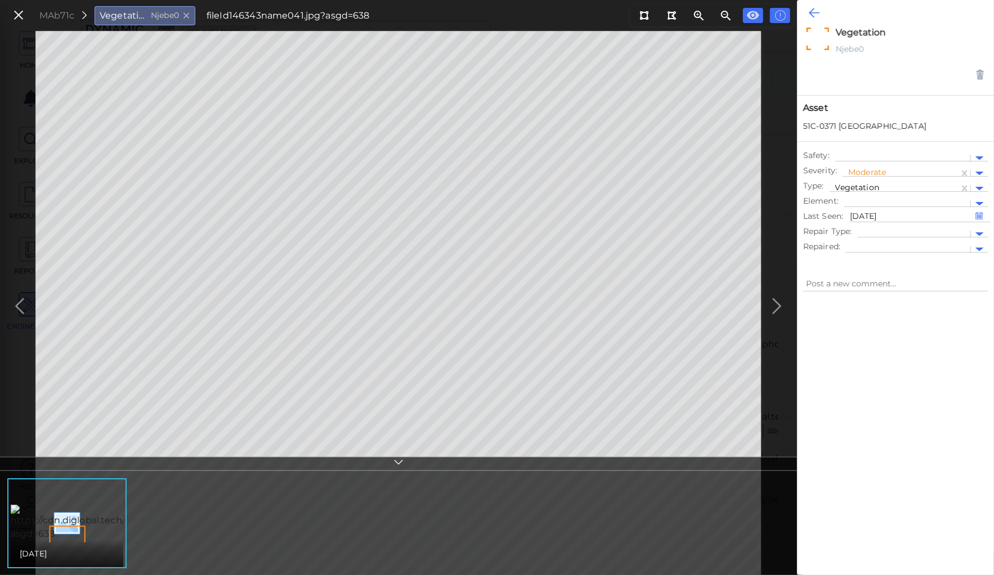
click at [811, 9] on icon at bounding box center [814, 13] width 11 height 14
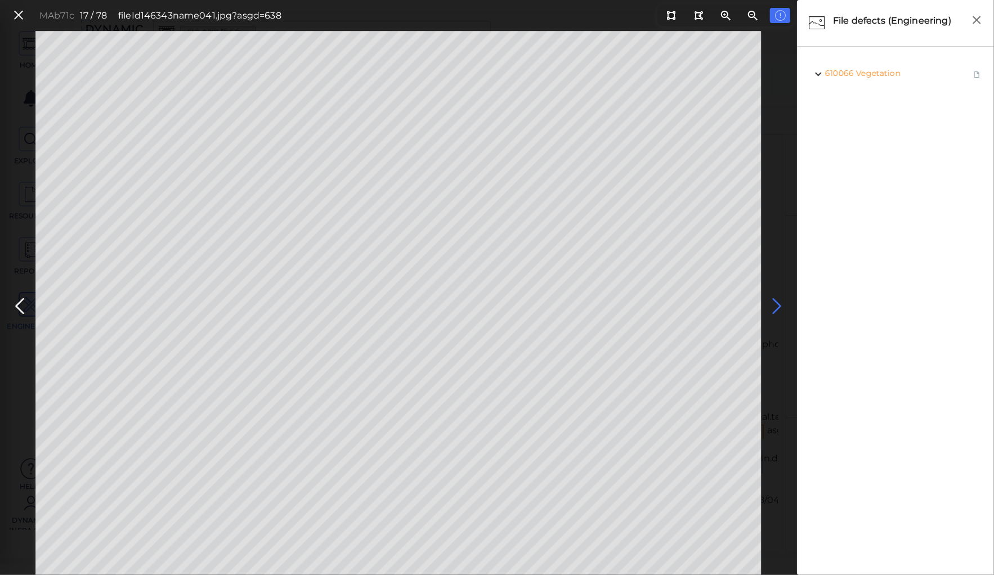
click at [772, 304] on icon at bounding box center [777, 306] width 18 height 22
click at [774, 304] on icon at bounding box center [777, 306] width 18 height 22
click at [776, 303] on icon at bounding box center [777, 306] width 18 height 22
click at [775, 304] on icon at bounding box center [777, 306] width 18 height 22
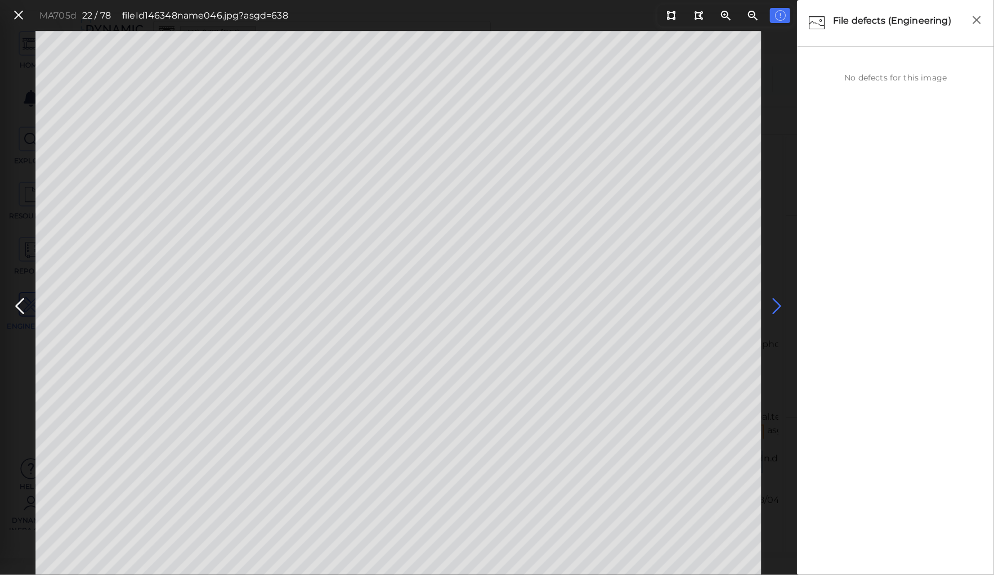
click at [775, 304] on icon at bounding box center [777, 306] width 18 height 22
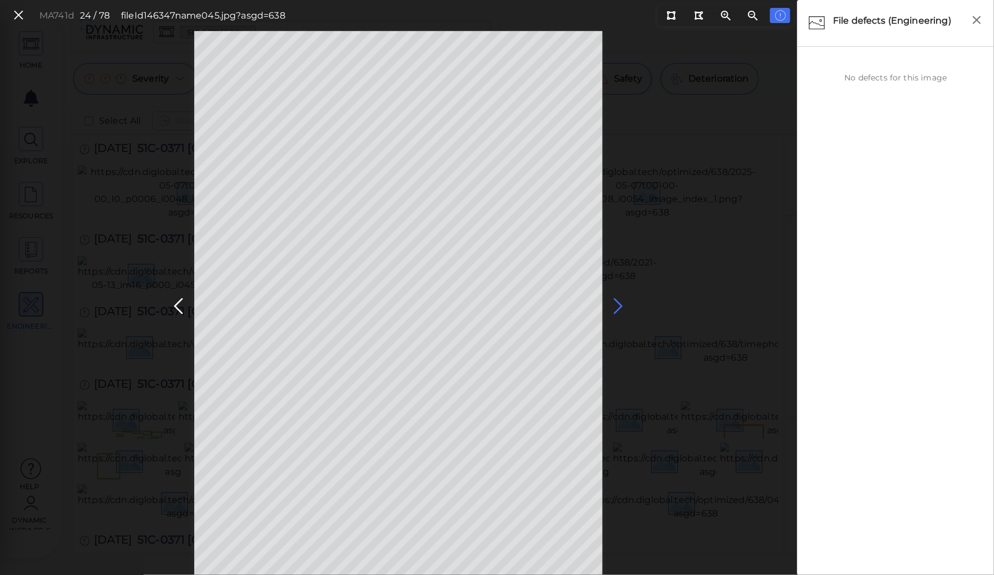
click at [618, 302] on icon at bounding box center [618, 306] width 18 height 22
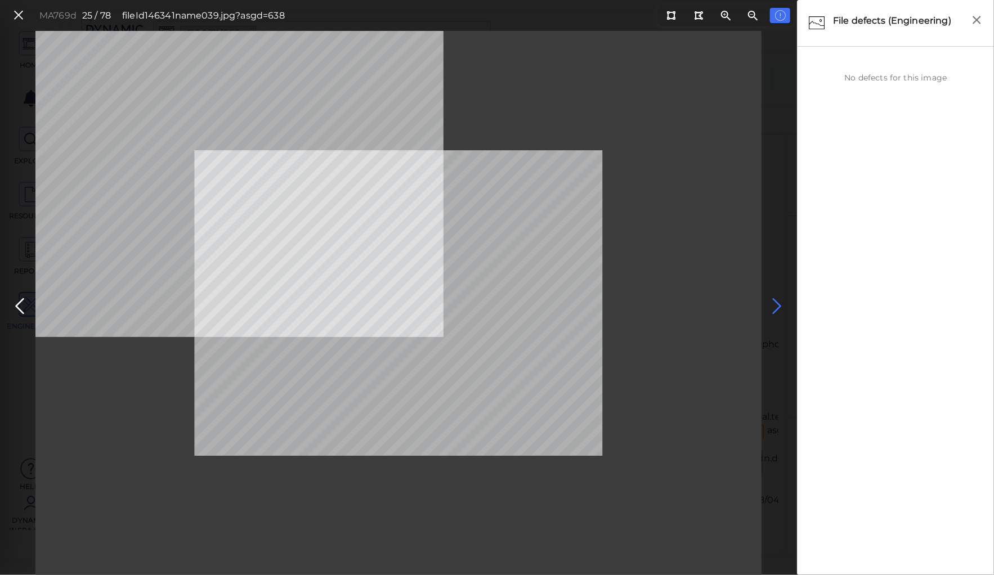
click at [777, 300] on icon at bounding box center [777, 306] width 18 height 22
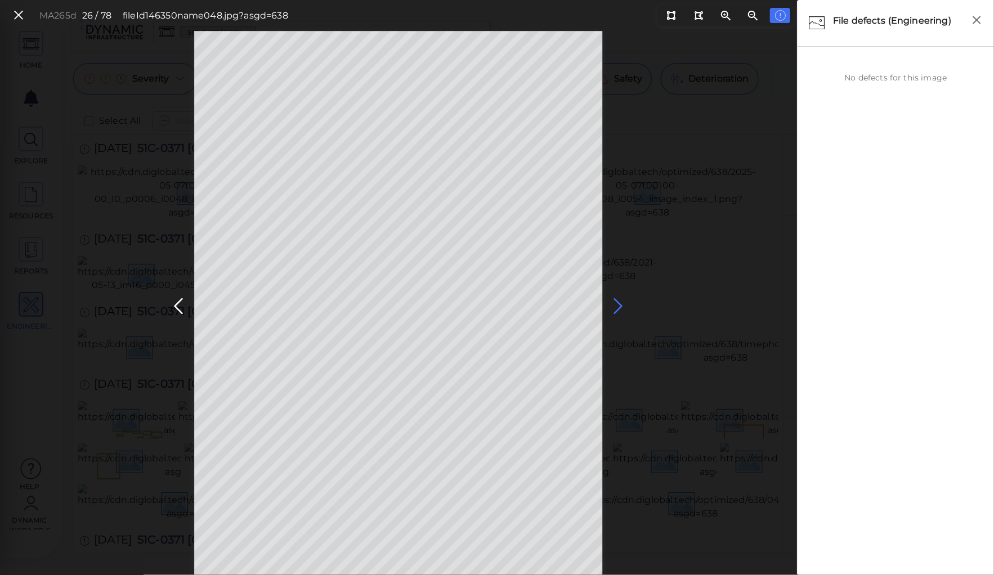
click at [619, 306] on icon at bounding box center [618, 306] width 18 height 22
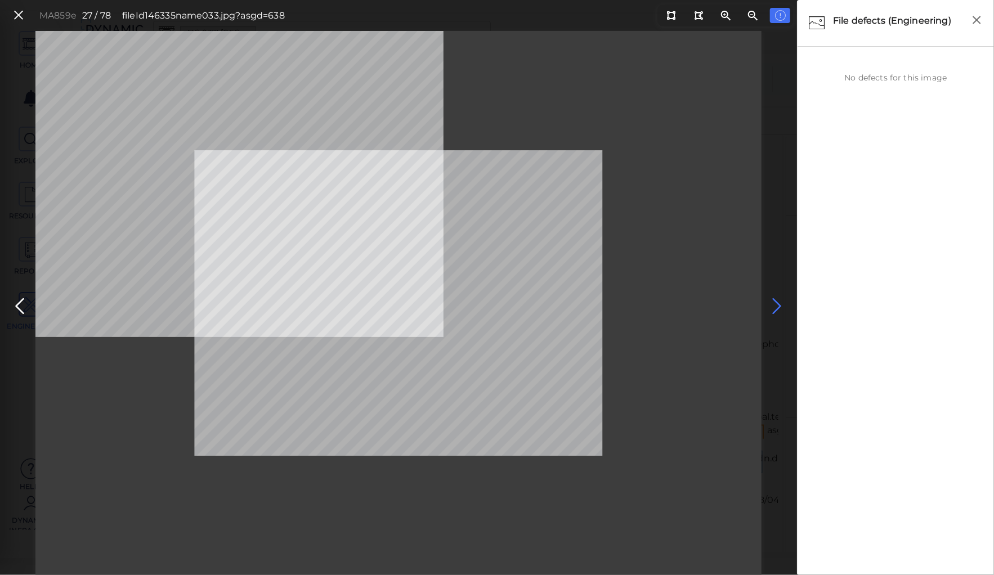
click at [782, 304] on icon at bounding box center [777, 306] width 18 height 22
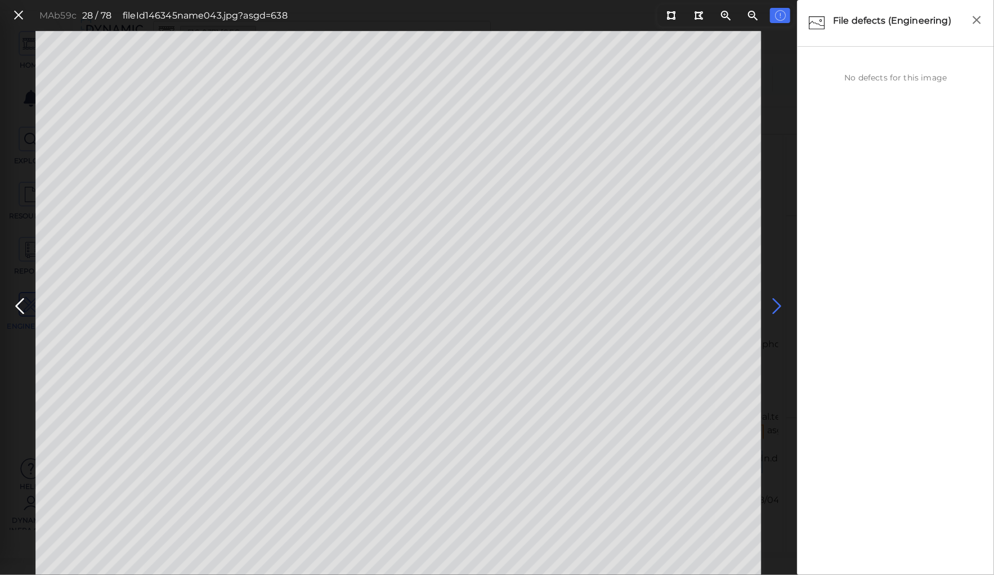
click at [772, 304] on icon at bounding box center [777, 306] width 18 height 22
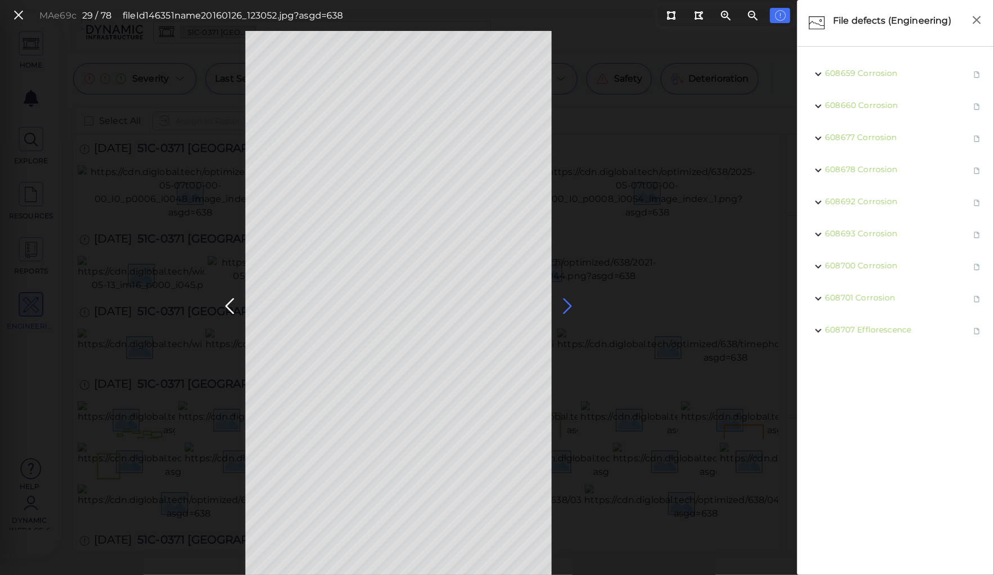
click at [562, 302] on icon at bounding box center [567, 306] width 18 height 22
click at [563, 302] on icon at bounding box center [567, 306] width 18 height 22
click at [567, 302] on icon at bounding box center [567, 306] width 18 height 22
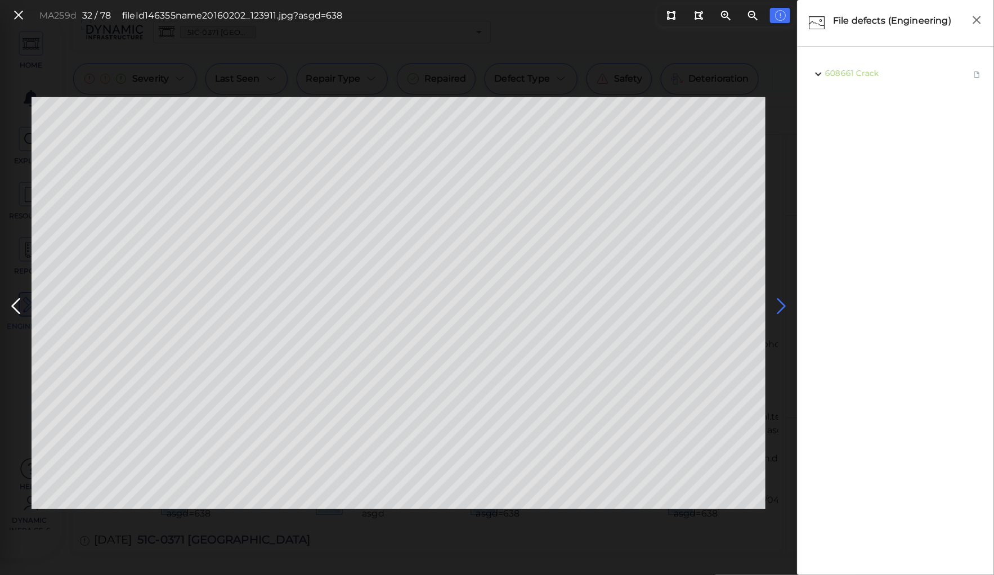
click at [778, 300] on icon at bounding box center [781, 306] width 18 height 22
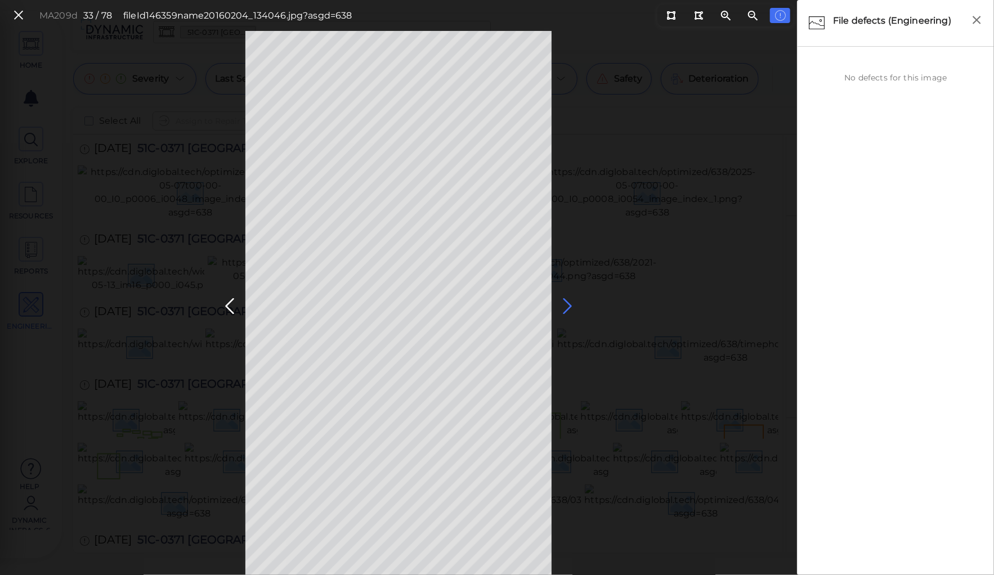
click at [567, 304] on icon at bounding box center [567, 306] width 18 height 22
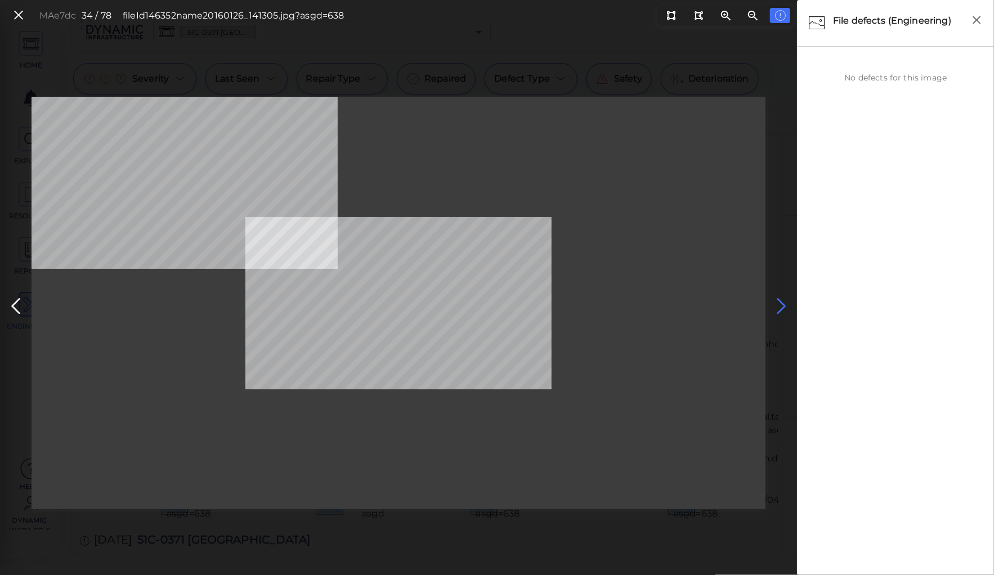
click at [782, 299] on icon at bounding box center [781, 306] width 18 height 22
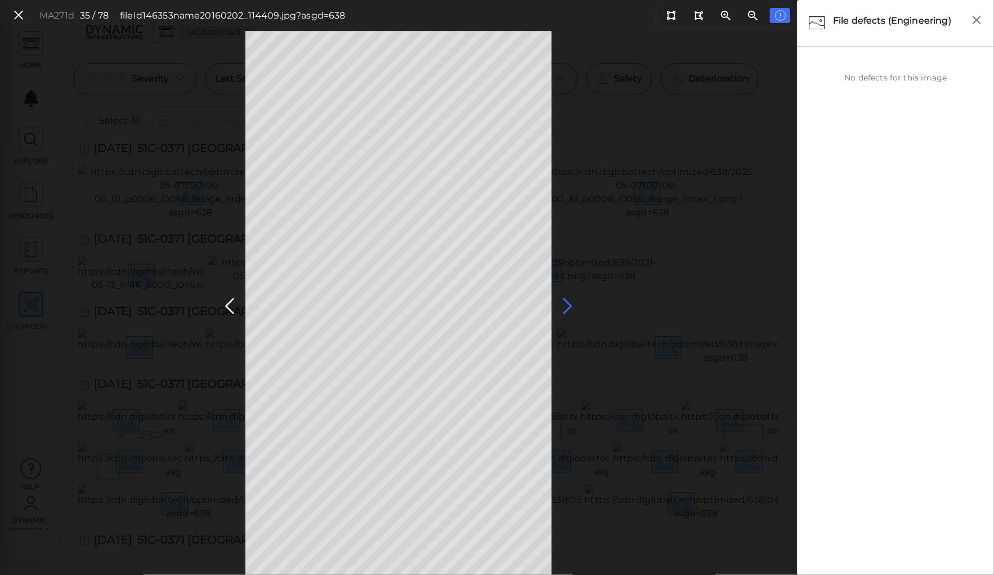
click at [560, 306] on icon at bounding box center [567, 306] width 18 height 22
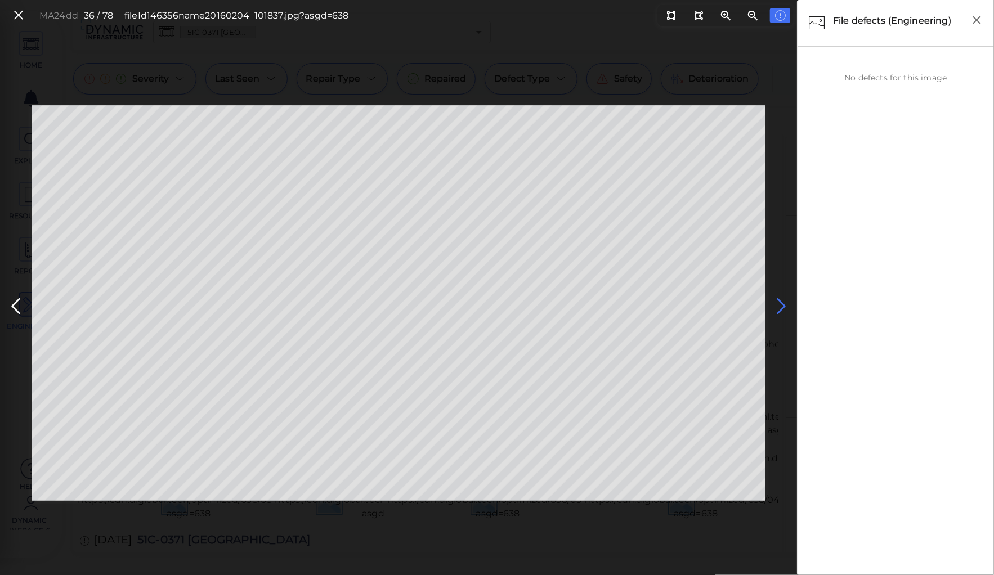
click at [778, 300] on icon at bounding box center [781, 306] width 18 height 22
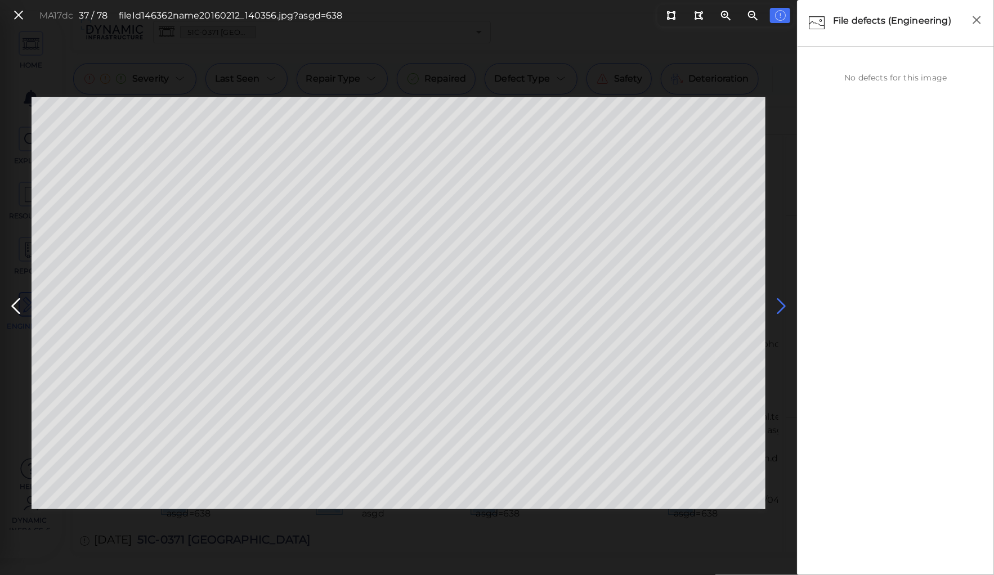
click at [778, 300] on icon at bounding box center [781, 306] width 18 height 22
click at [780, 304] on icon at bounding box center [781, 306] width 18 height 22
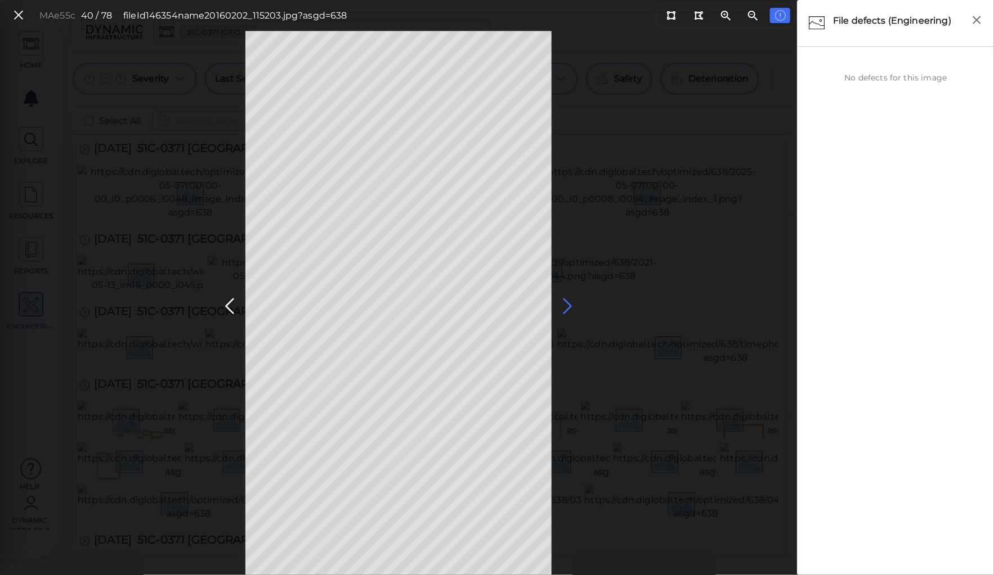
click at [565, 300] on icon at bounding box center [567, 306] width 18 height 22
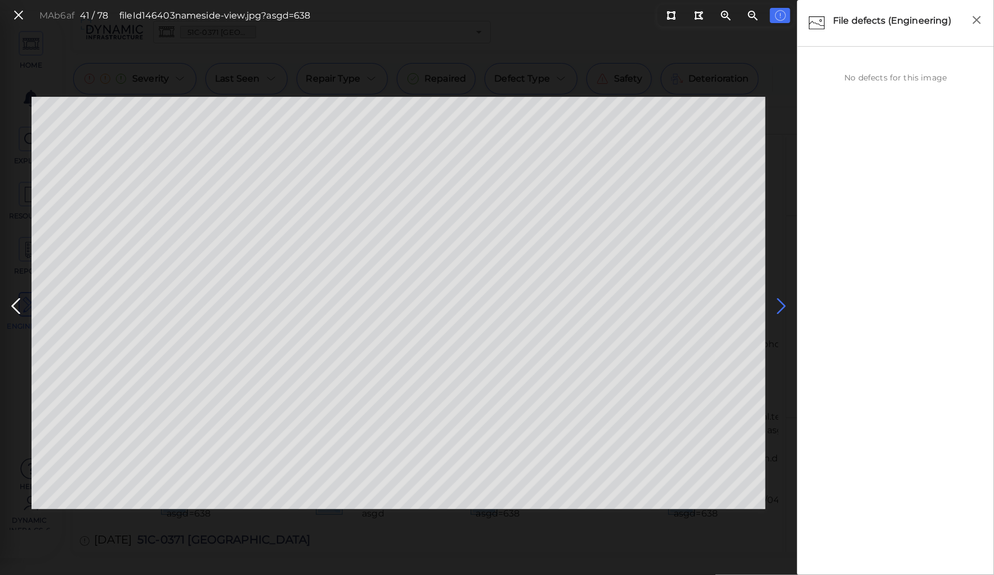
click at [778, 303] on icon at bounding box center [781, 306] width 18 height 22
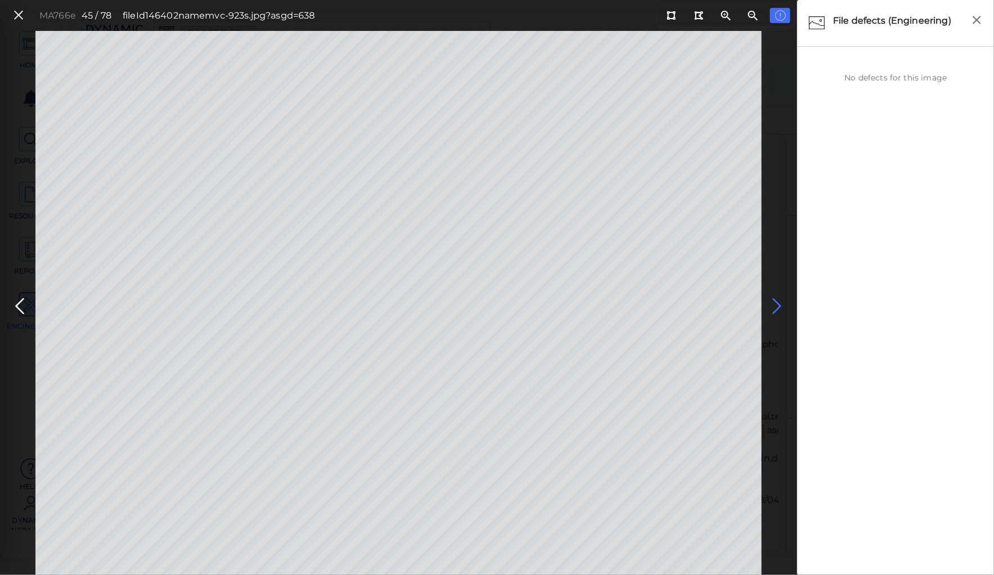
click at [772, 304] on icon at bounding box center [777, 306] width 18 height 22
click at [776, 302] on icon at bounding box center [777, 306] width 18 height 22
click at [773, 302] on icon at bounding box center [777, 306] width 18 height 22
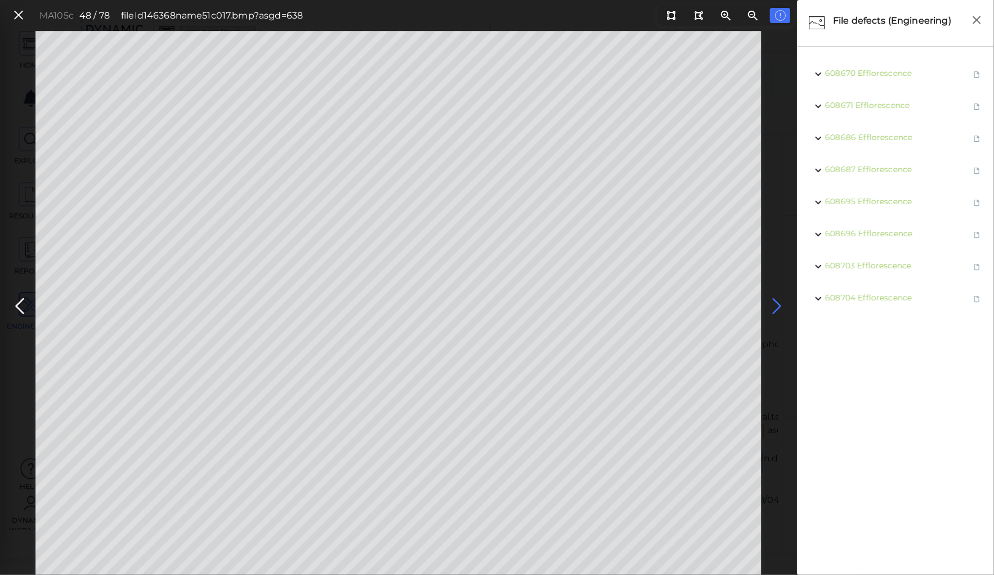
click at [773, 302] on icon at bounding box center [777, 306] width 18 height 22
click at [18, 16] on icon at bounding box center [18, 15] width 12 height 15
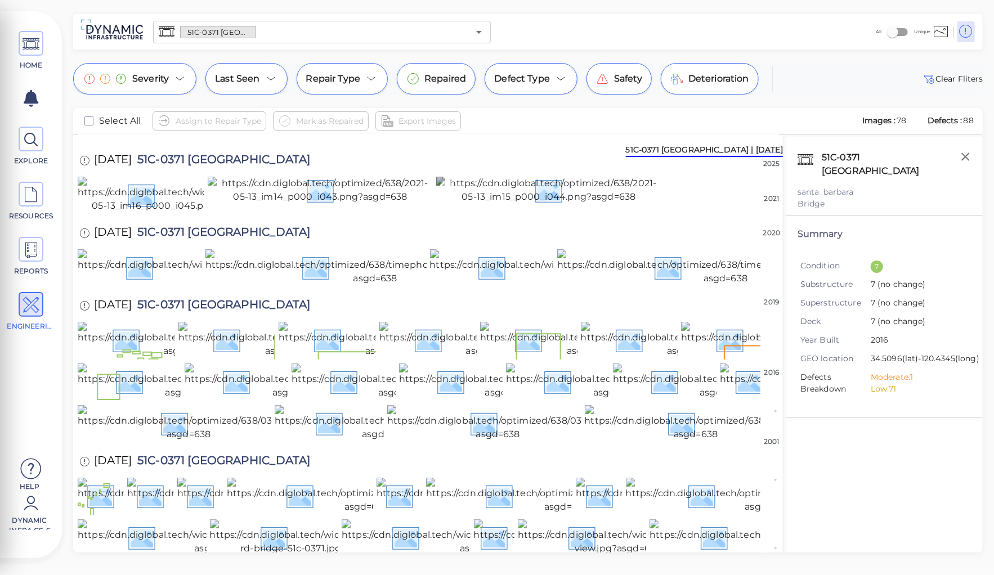
scroll to position [90, 0]
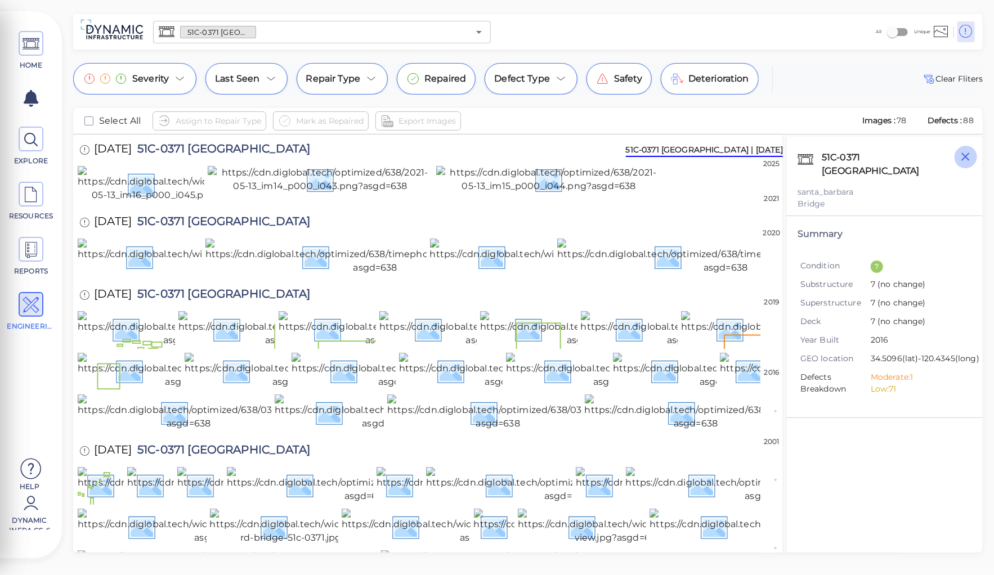
click at [967, 154] on icon "button" at bounding box center [965, 156] width 8 height 8
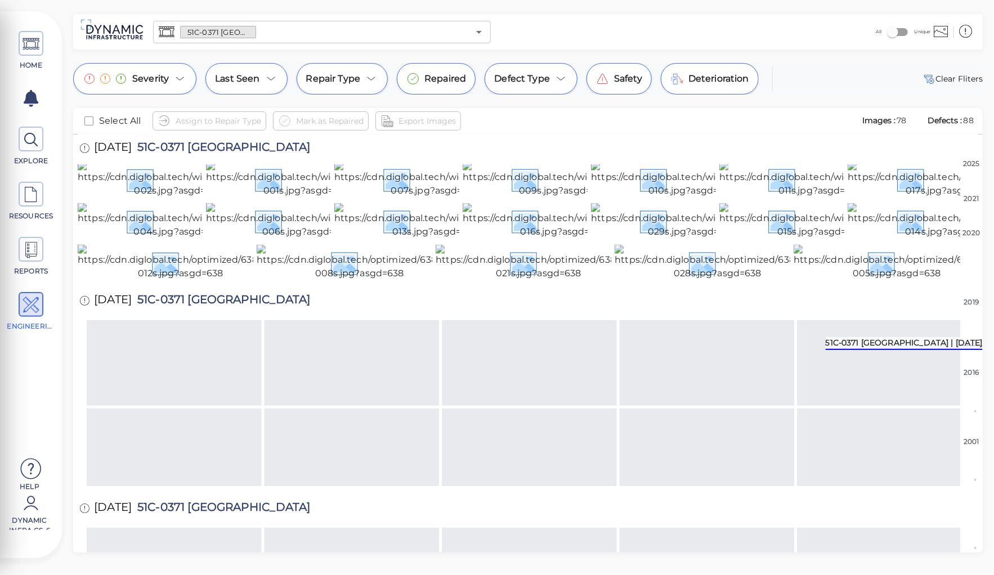
scroll to position [1155, 0]
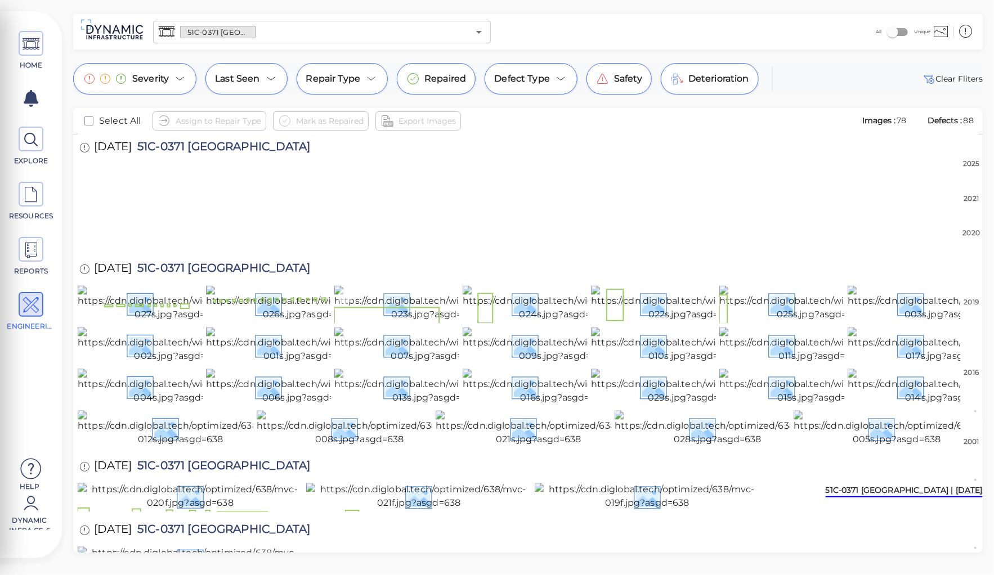
scroll to position [2021, 0]
click at [658, 405] on img at bounding box center [691, 387] width 201 height 36
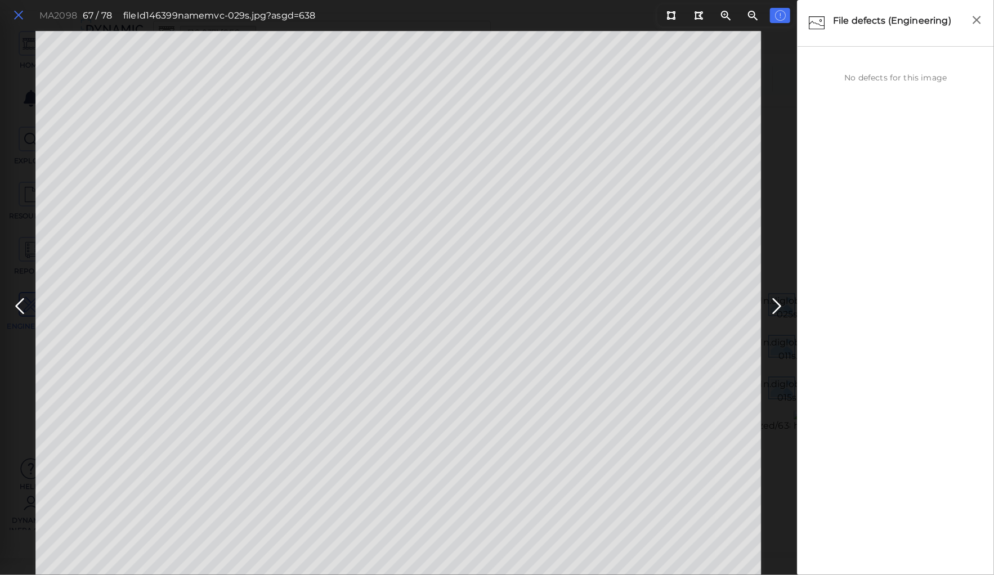
click at [18, 12] on icon at bounding box center [18, 15] width 12 height 15
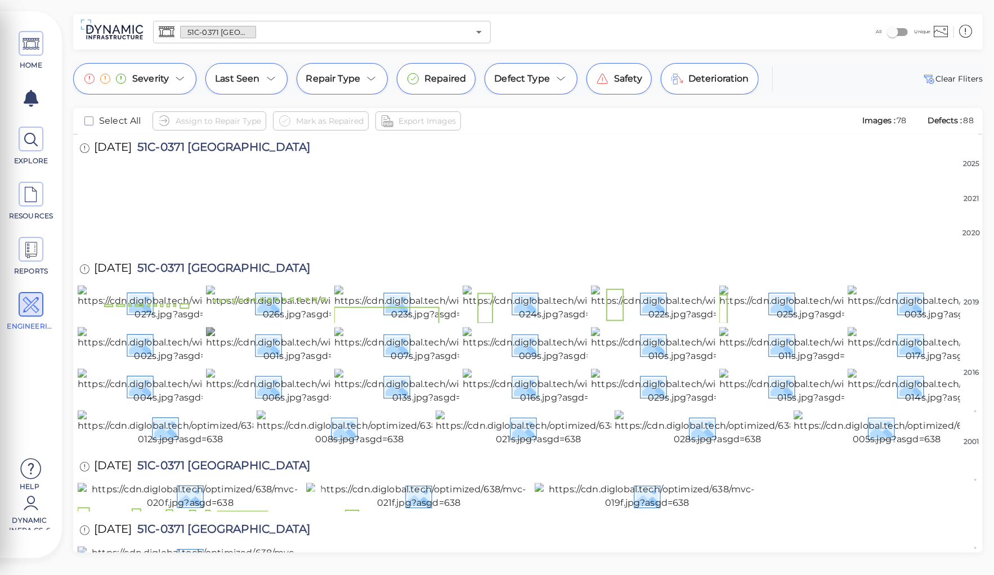
scroll to position [2507, 0]
click at [389, 483] on img at bounding box center [418, 496] width 225 height 27
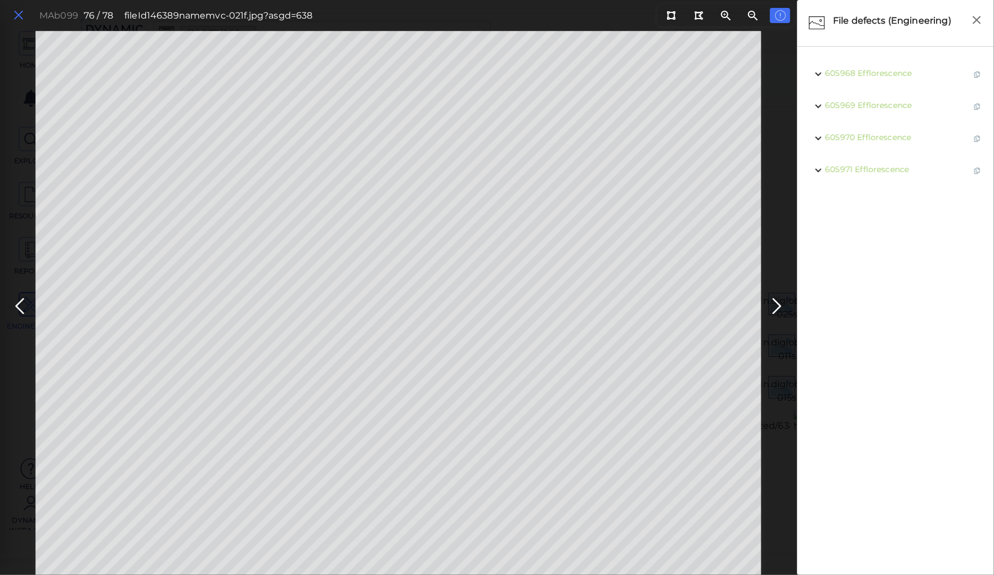
click at [19, 15] on icon at bounding box center [18, 15] width 12 height 15
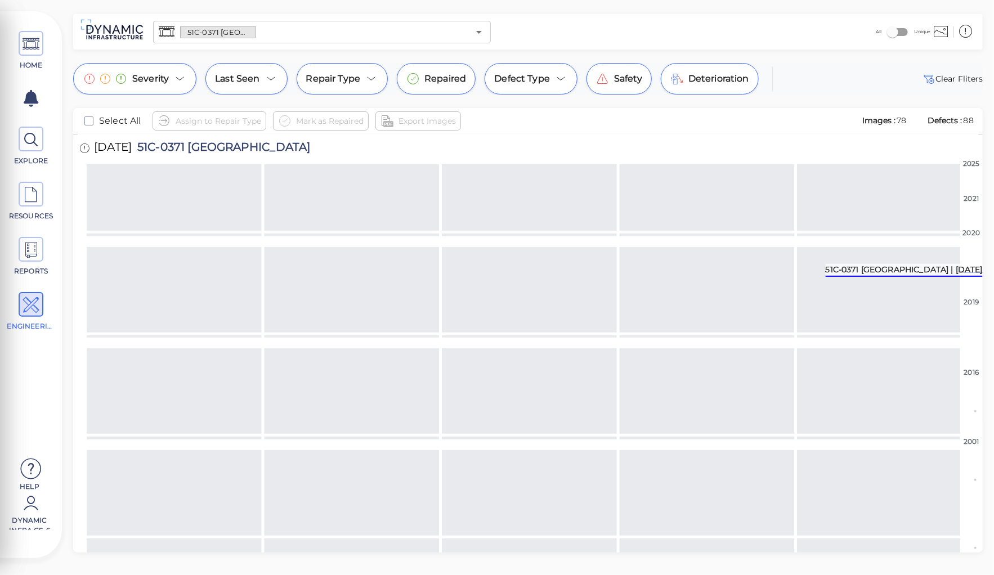
scroll to position [939, 0]
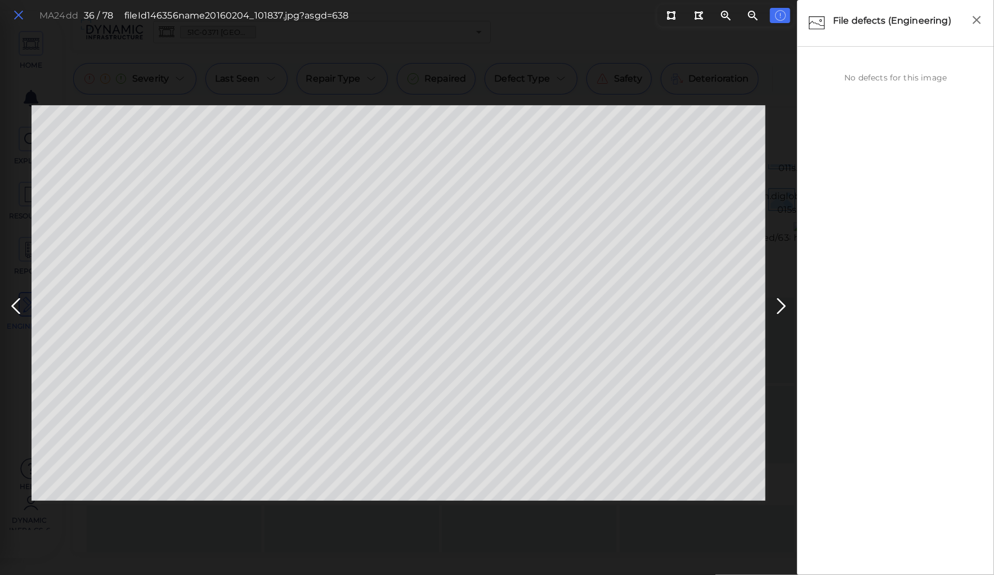
click at [20, 16] on icon at bounding box center [18, 15] width 12 height 15
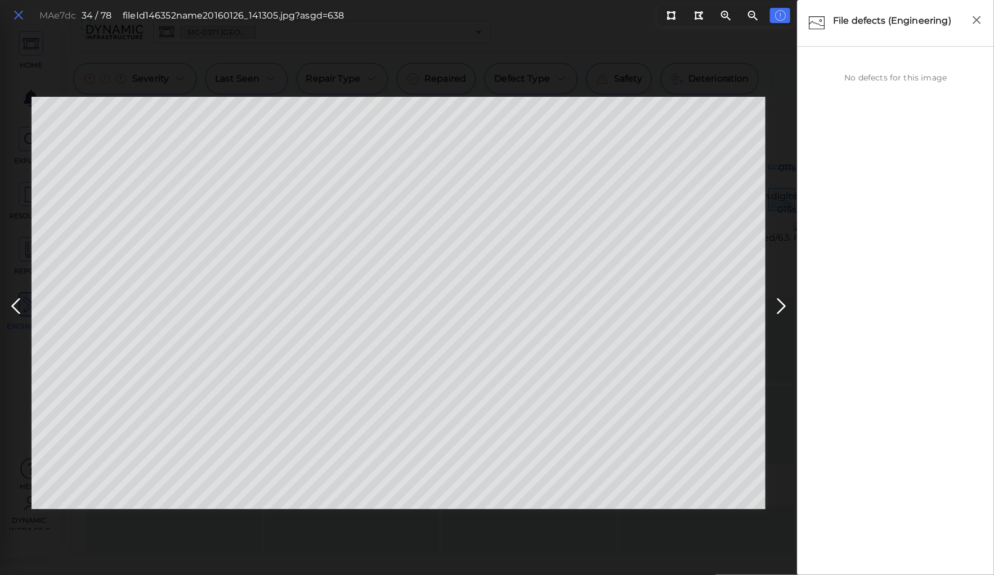
click at [19, 21] on icon at bounding box center [18, 15] width 12 height 15
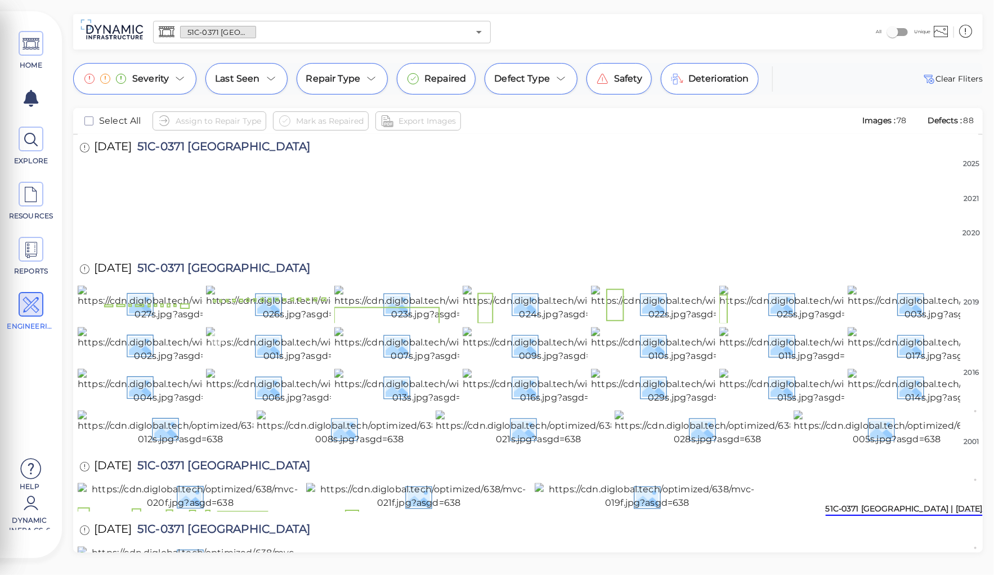
scroll to position [2123, 0]
click at [666, 369] on img at bounding box center [691, 387] width 201 height 36
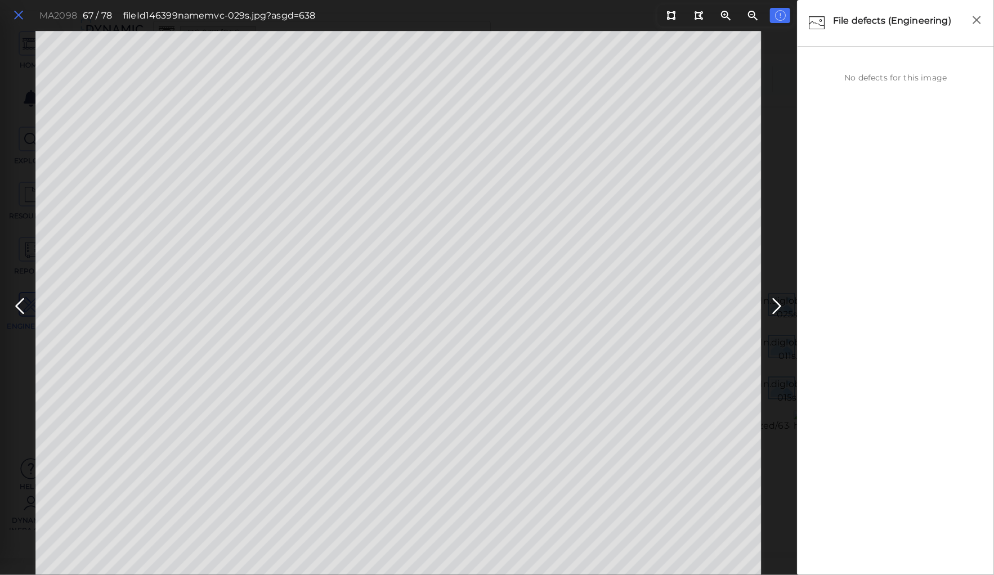
click at [15, 17] on icon at bounding box center [18, 15] width 12 height 15
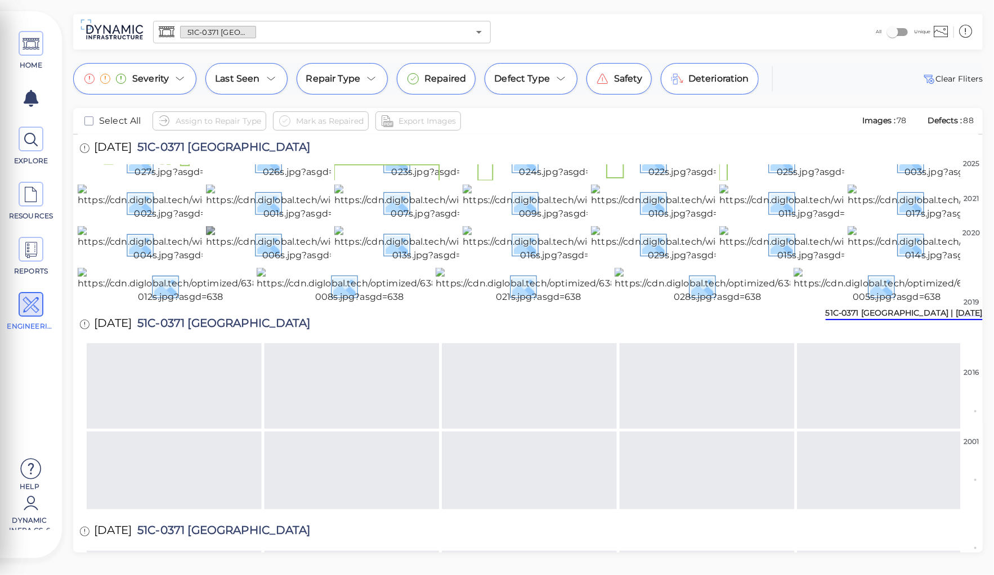
scroll to position [1001, 0]
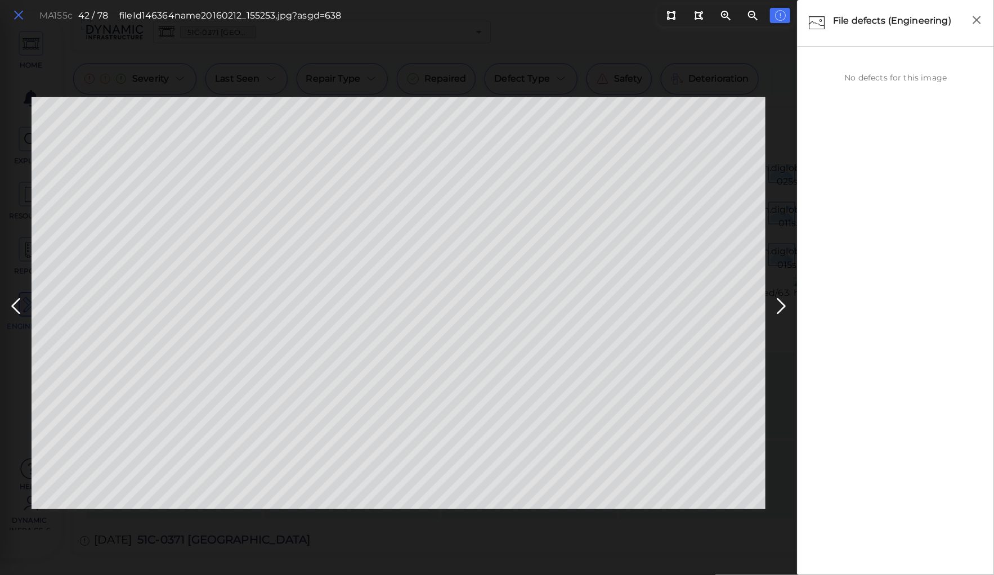
click at [19, 11] on icon at bounding box center [18, 15] width 12 height 15
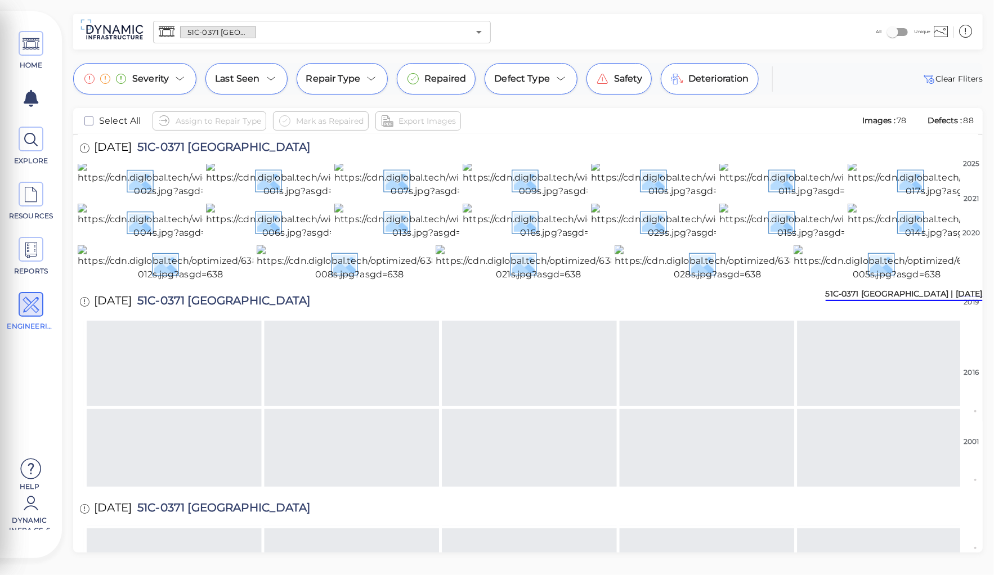
scroll to position [909, 0]
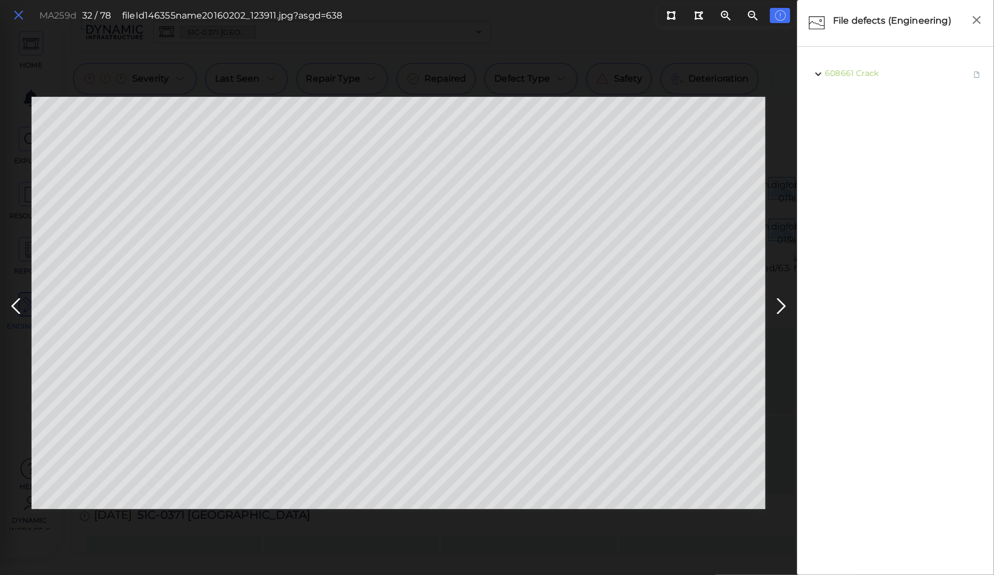
click at [19, 15] on icon at bounding box center [18, 15] width 12 height 15
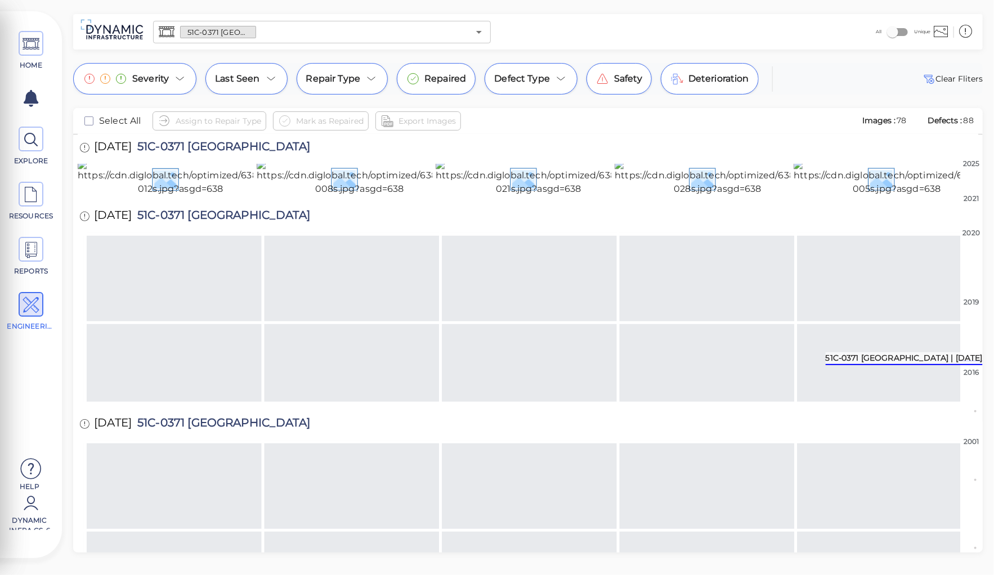
scroll to position [1273, 0]
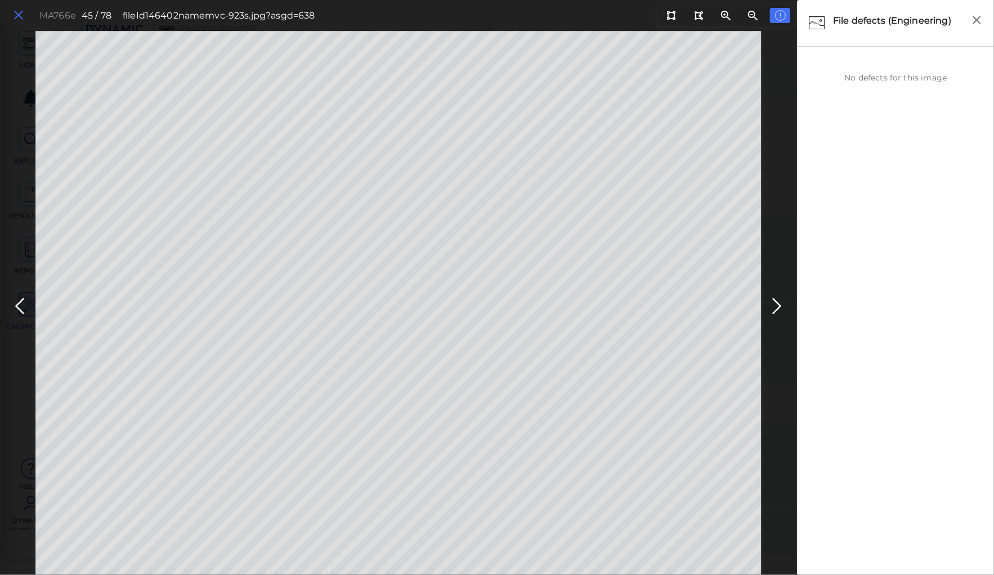
click at [23, 14] on icon at bounding box center [18, 15] width 12 height 15
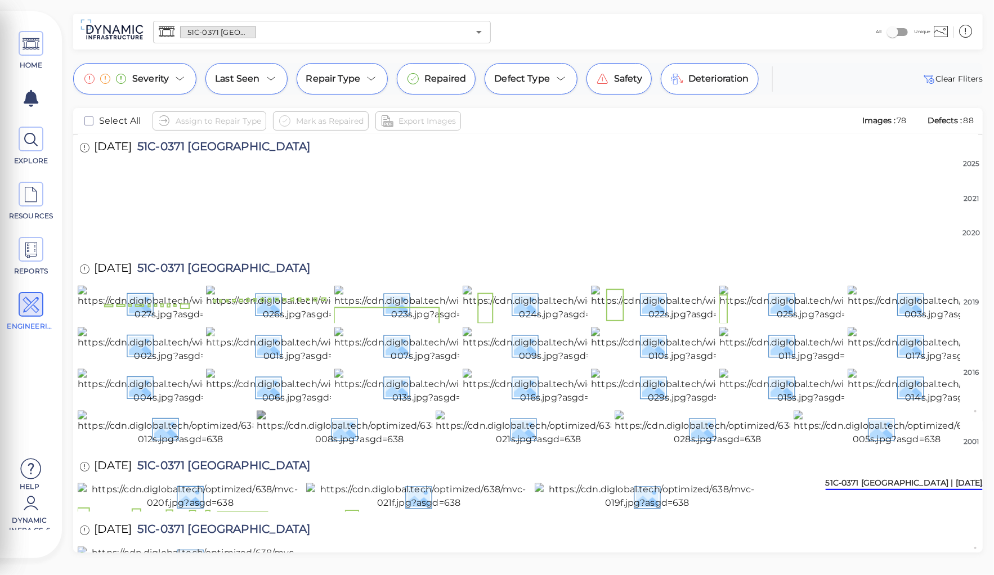
scroll to position [1958, 0]
click at [273, 321] on img at bounding box center [306, 303] width 201 height 36
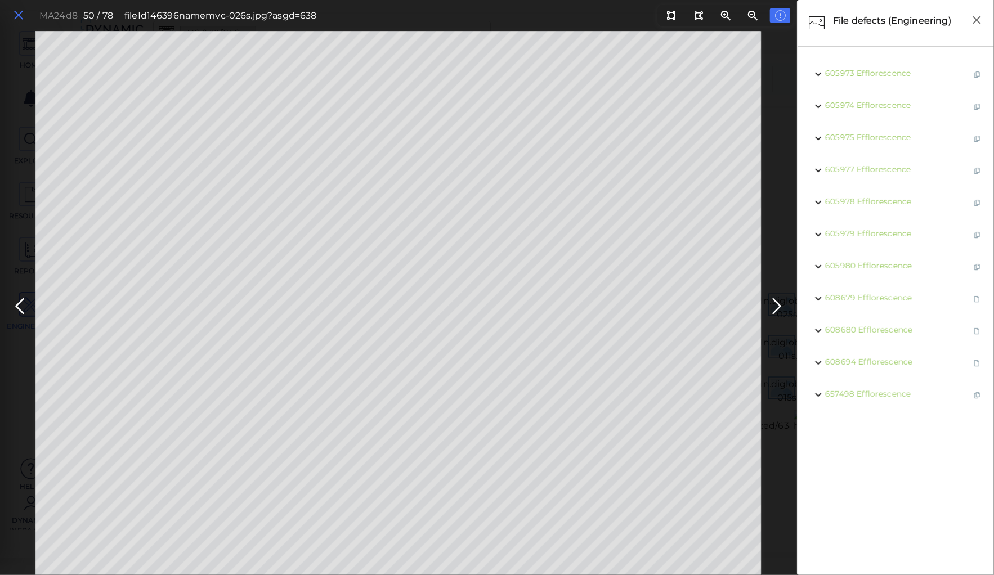
click at [15, 13] on icon at bounding box center [18, 15] width 12 height 15
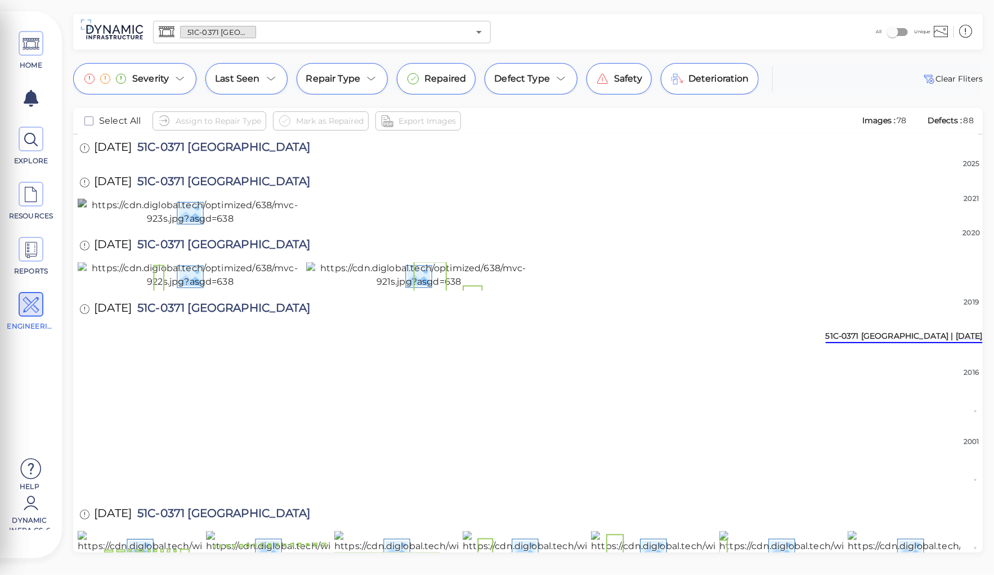
scroll to position [1136, 0]
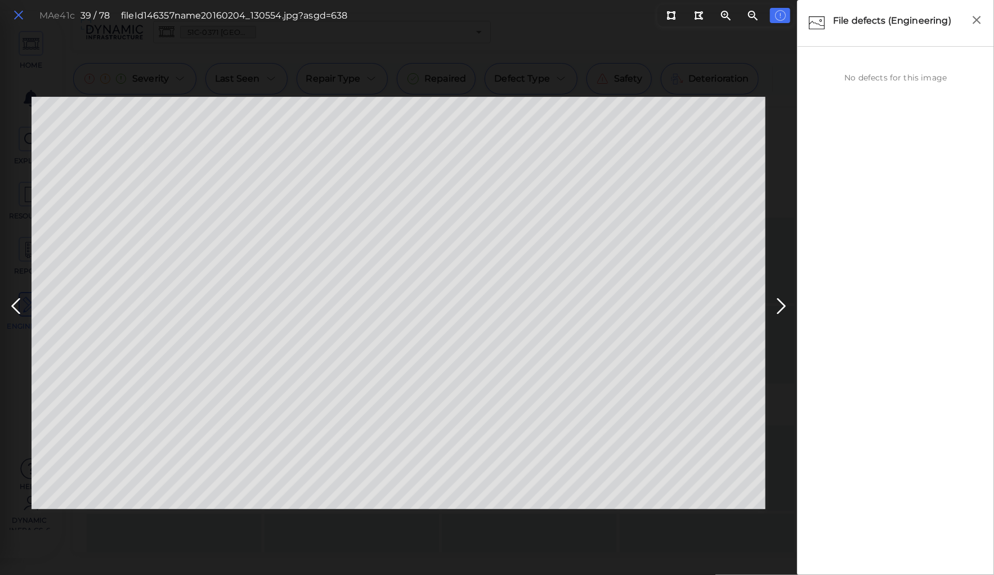
click at [18, 12] on icon at bounding box center [18, 15] width 12 height 15
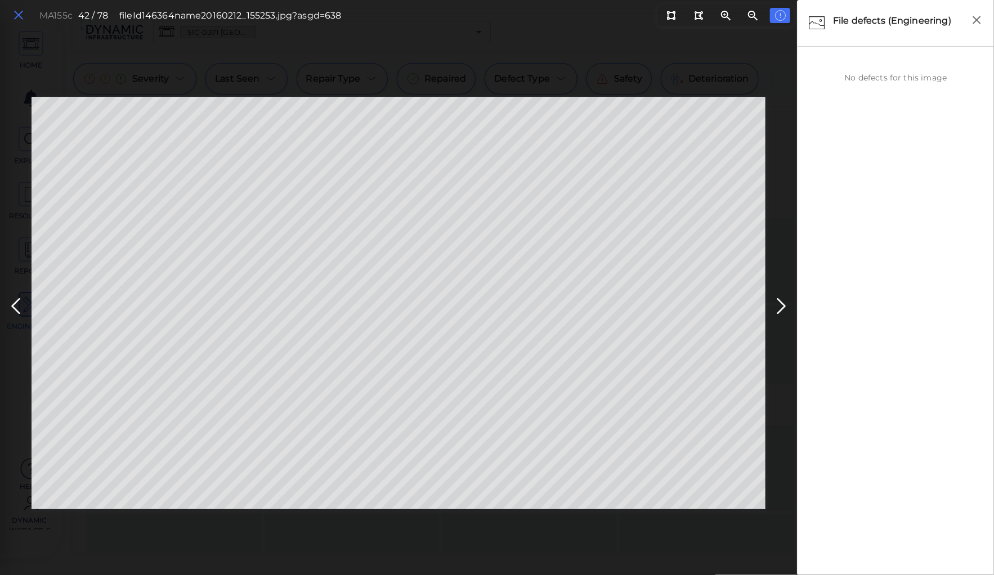
click at [19, 13] on icon at bounding box center [18, 15] width 12 height 15
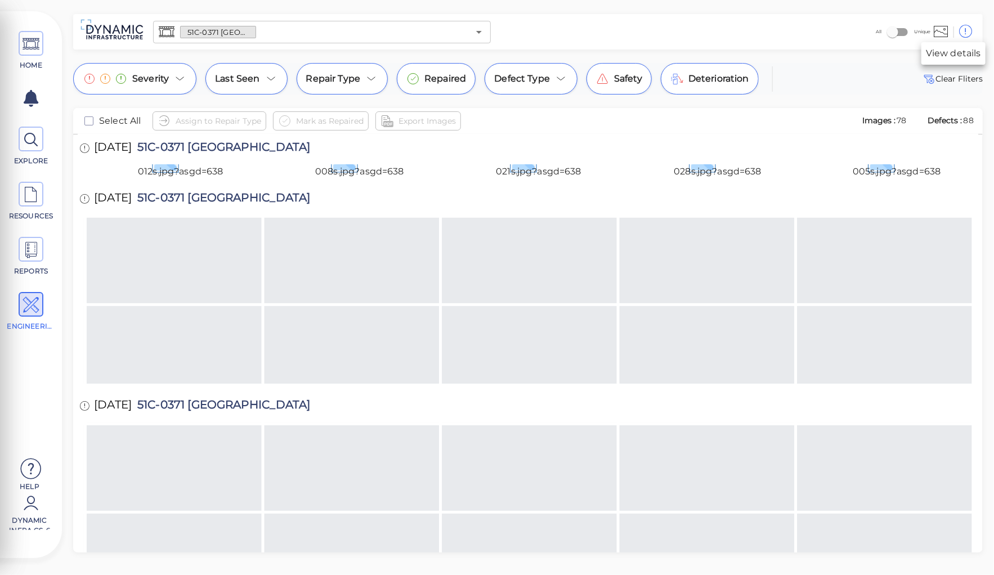
click at [967, 27] on icon at bounding box center [966, 31] width 14 height 17
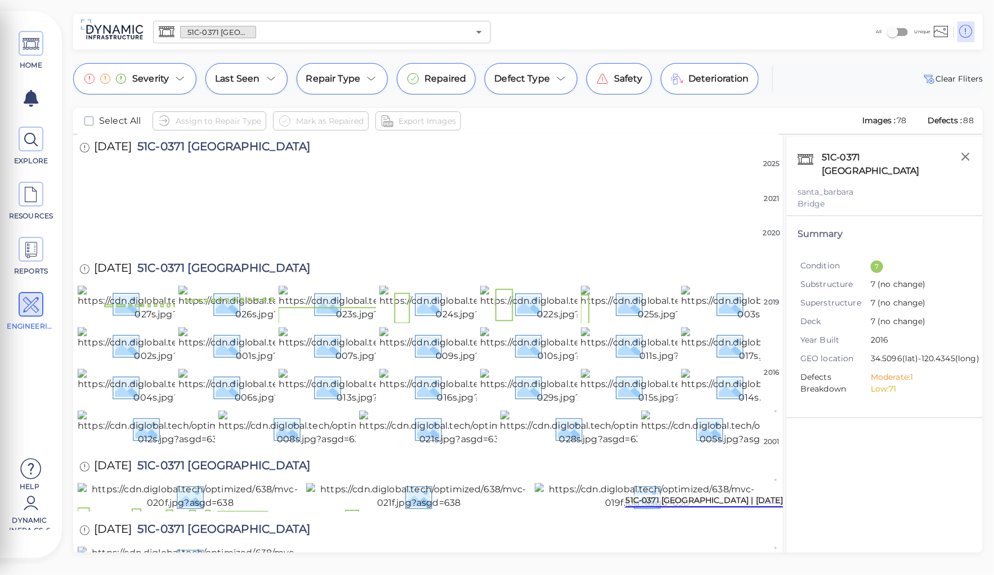
scroll to position [2093, 0]
click at [962, 156] on icon "button" at bounding box center [965, 157] width 14 height 14
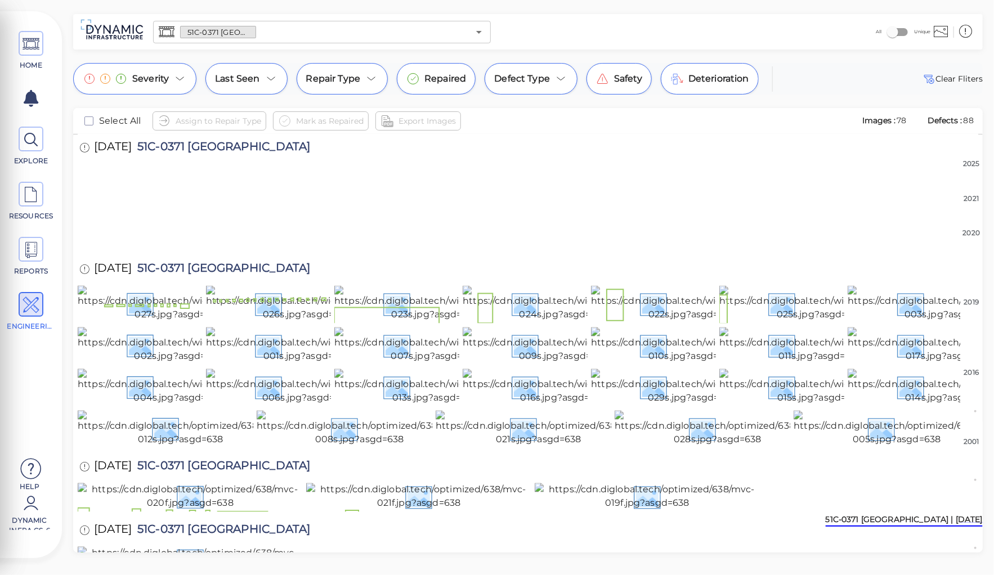
scroll to position [2183, 0]
click at [684, 369] on img at bounding box center [691, 387] width 201 height 36
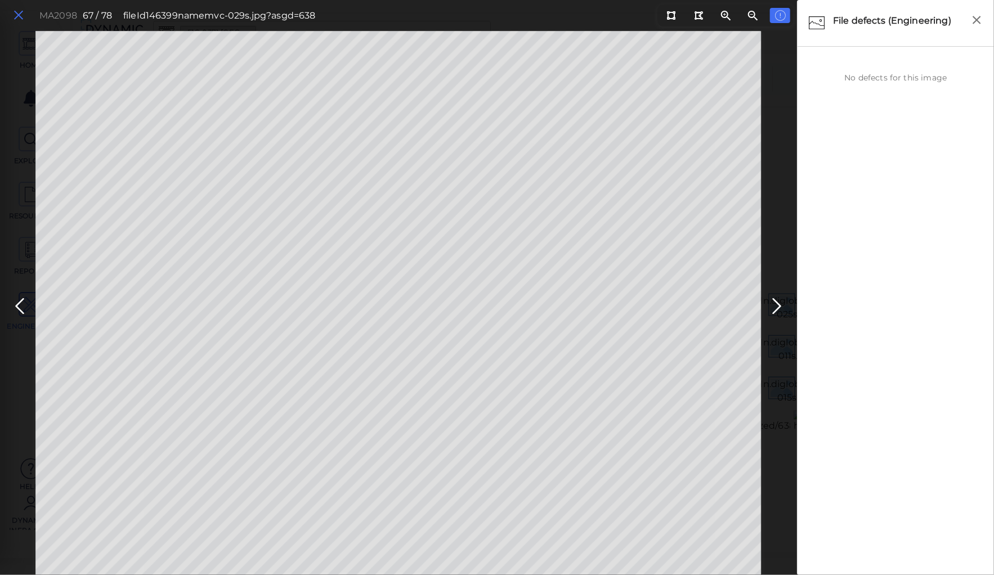
click at [18, 11] on icon at bounding box center [18, 15] width 12 height 15
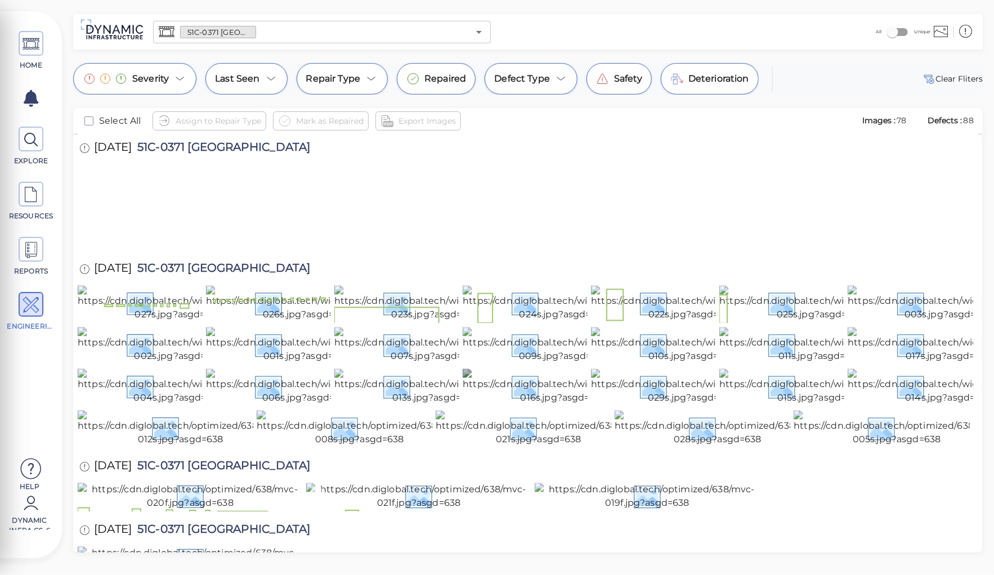
scroll to position [2369, 0]
click at [351, 410] on img at bounding box center [360, 428] width 206 height 36
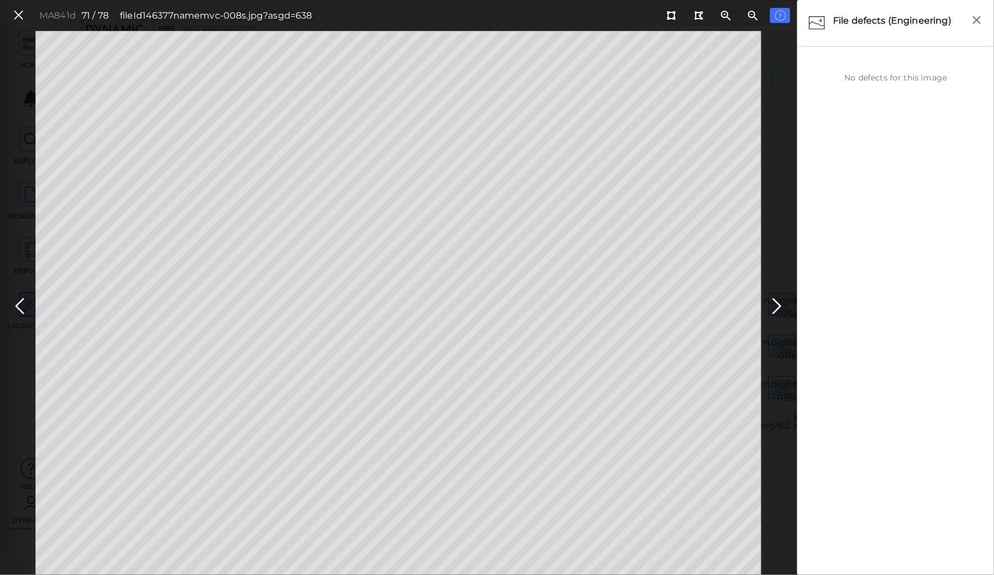
drag, startPoint x: 16, startPoint y: 14, endPoint x: 165, endPoint y: 132, distance: 190.6
click at [16, 14] on icon at bounding box center [18, 15] width 12 height 15
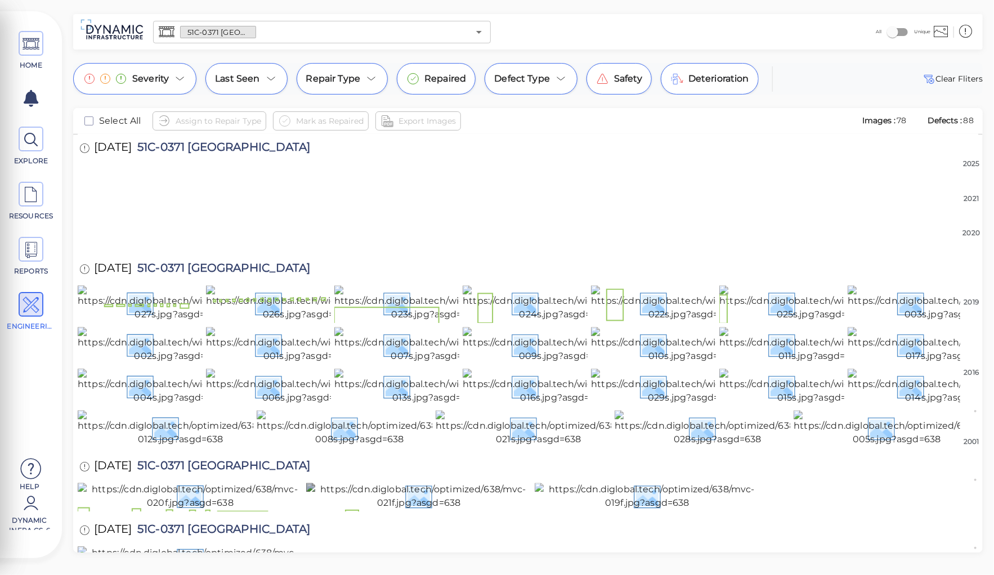
scroll to position [2507, 0]
click at [214, 546] on img at bounding box center [190, 559] width 225 height 27
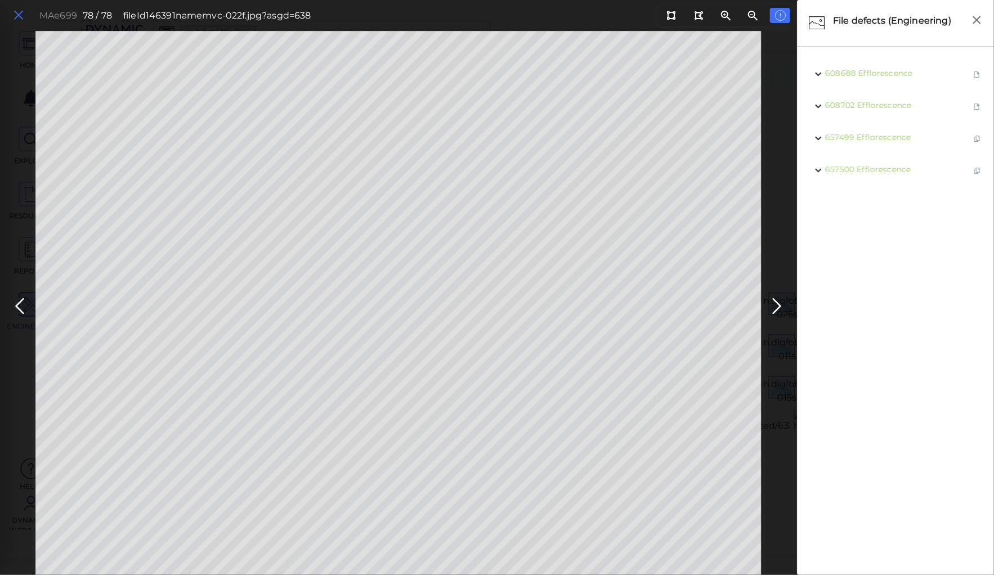
click at [21, 17] on icon at bounding box center [18, 15] width 12 height 15
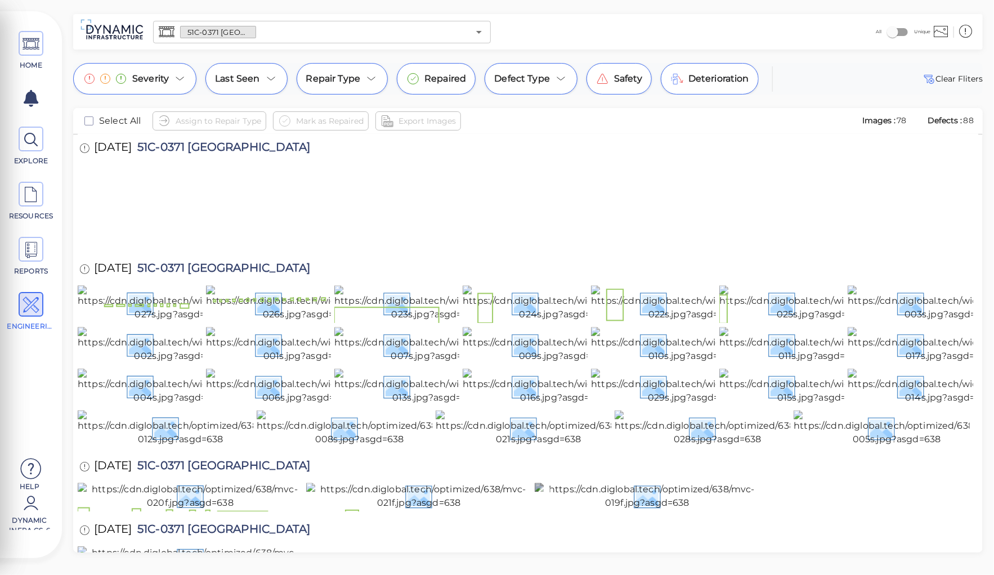
click at [650, 483] on img at bounding box center [647, 496] width 225 height 27
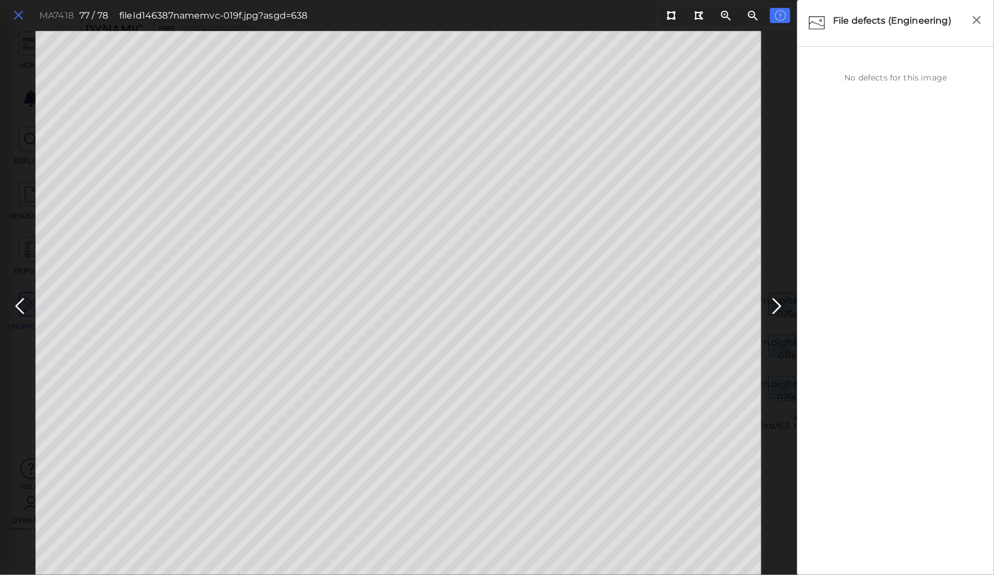
click at [20, 14] on icon at bounding box center [18, 15] width 12 height 15
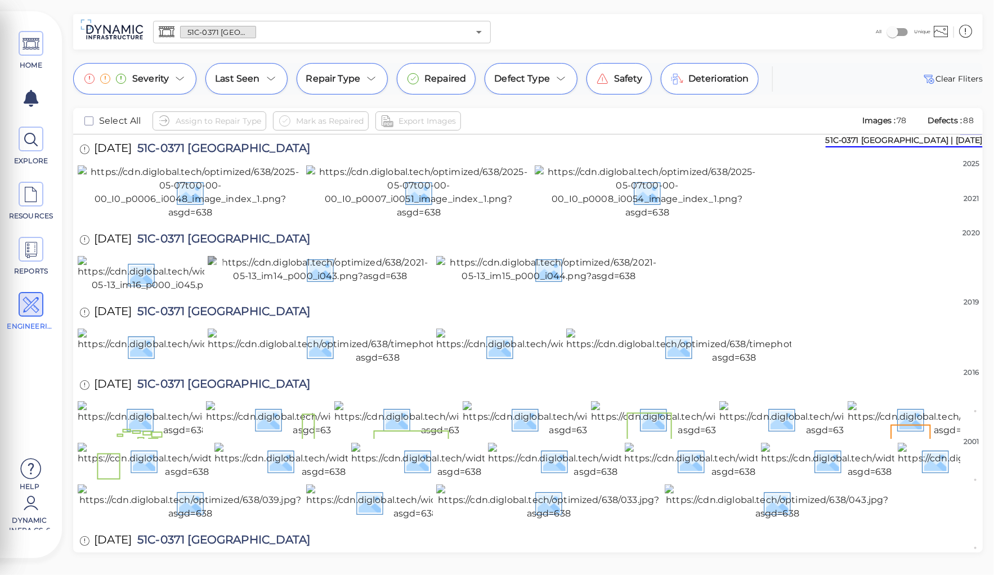
click at [321, 283] on img at bounding box center [320, 269] width 225 height 27
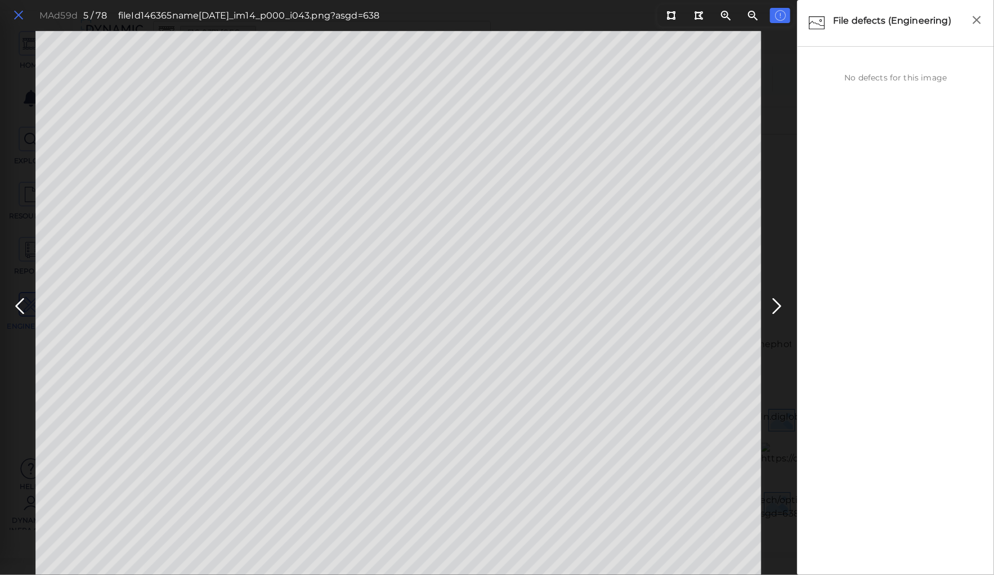
click at [18, 15] on icon at bounding box center [18, 15] width 12 height 15
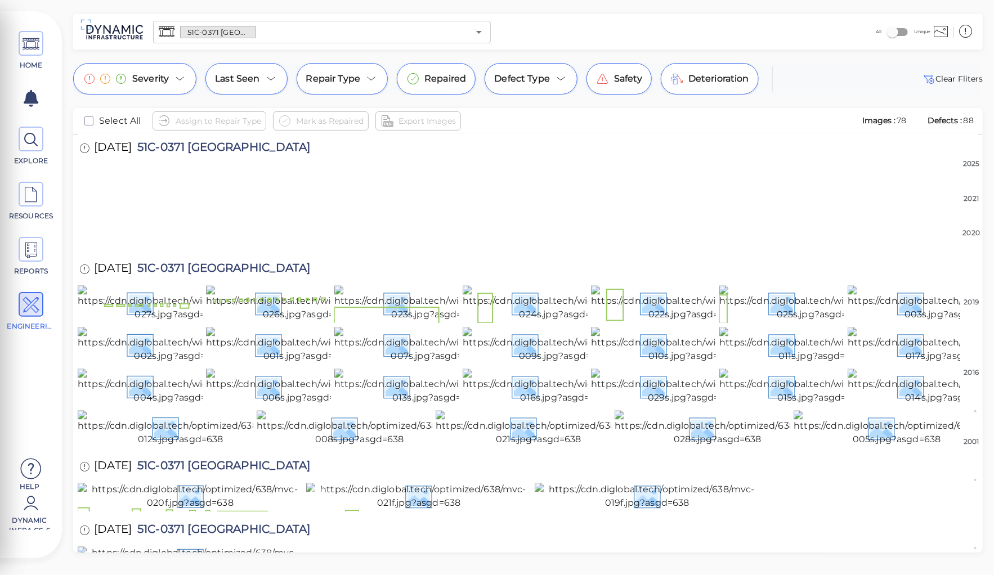
scroll to position [2407, 0]
click at [636, 483] on img at bounding box center [647, 496] width 225 height 27
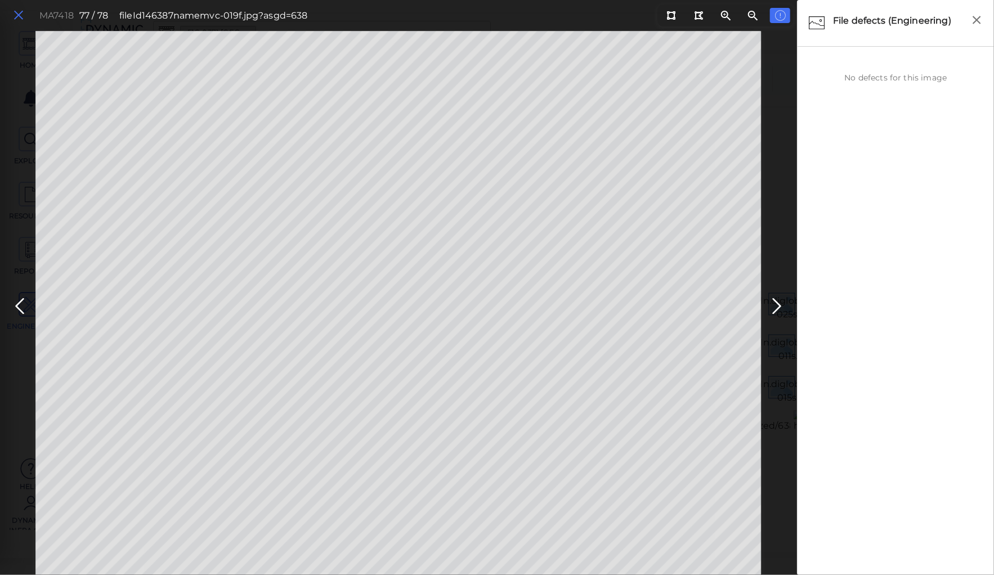
click at [20, 12] on icon at bounding box center [18, 15] width 12 height 15
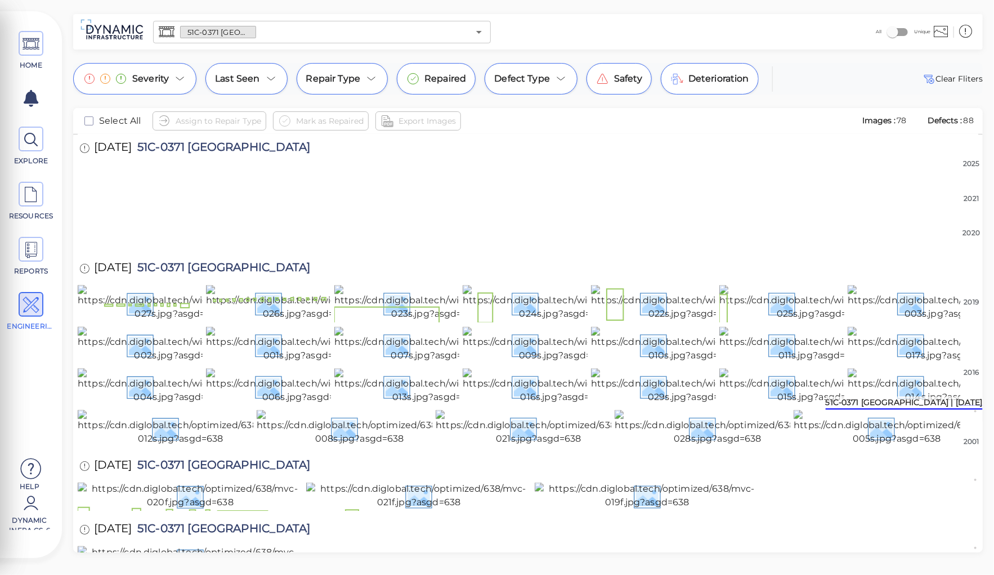
scroll to position [1538, 0]
click at [172, 43] on img at bounding box center [190, 29] width 225 height 27
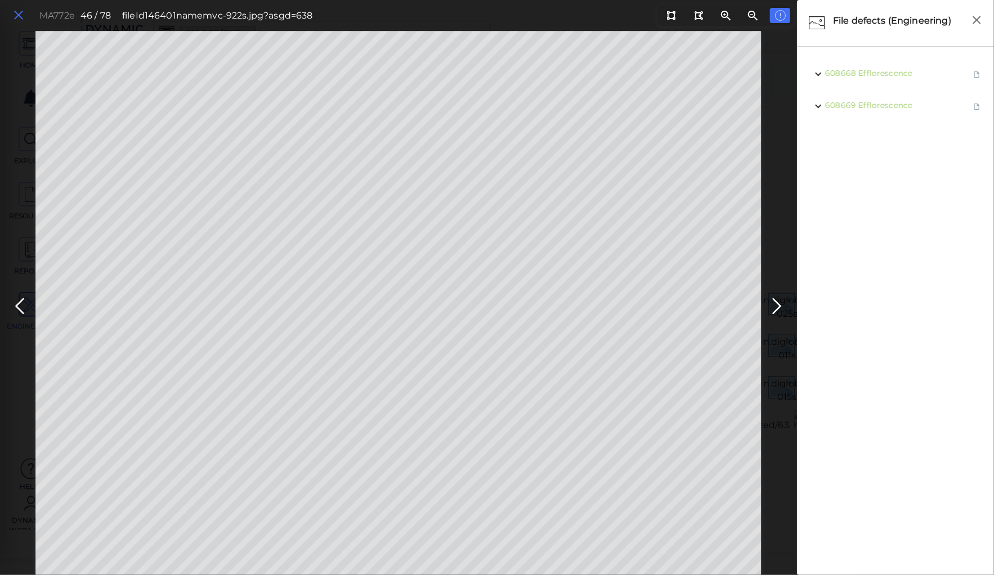
click at [15, 16] on icon at bounding box center [18, 15] width 12 height 15
